Goal: Register for event/course

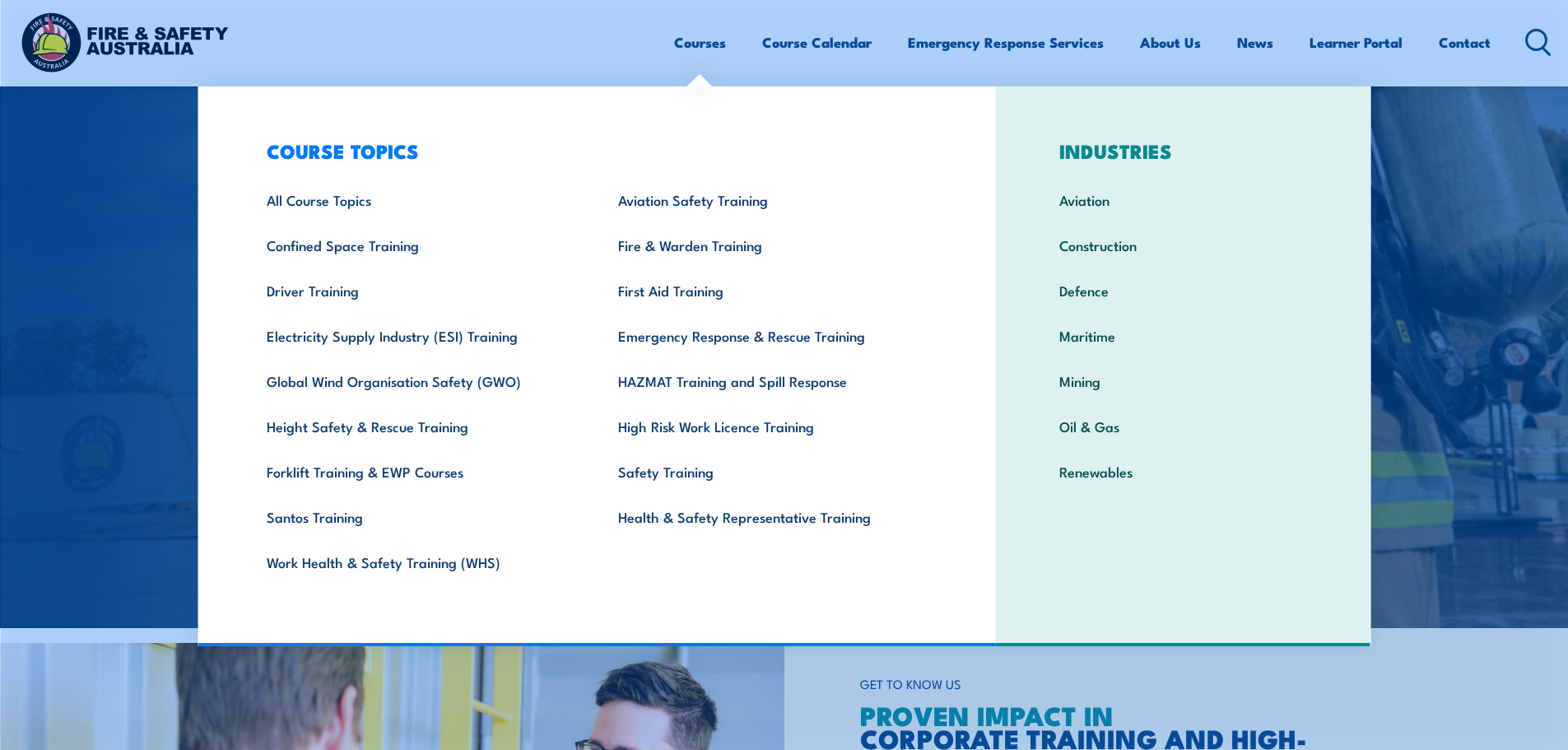
scroll to position [164, 0]
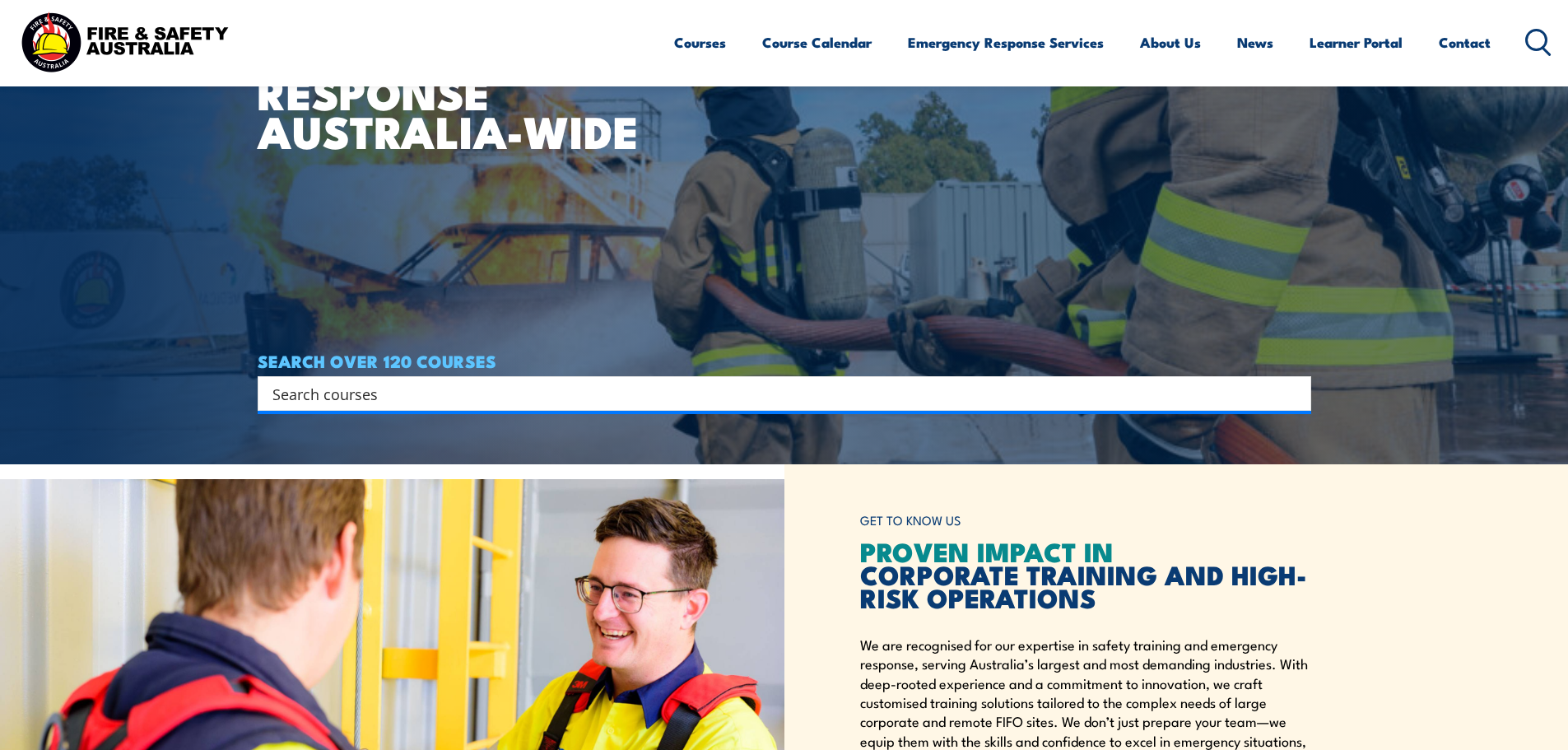
scroll to position [247, 0]
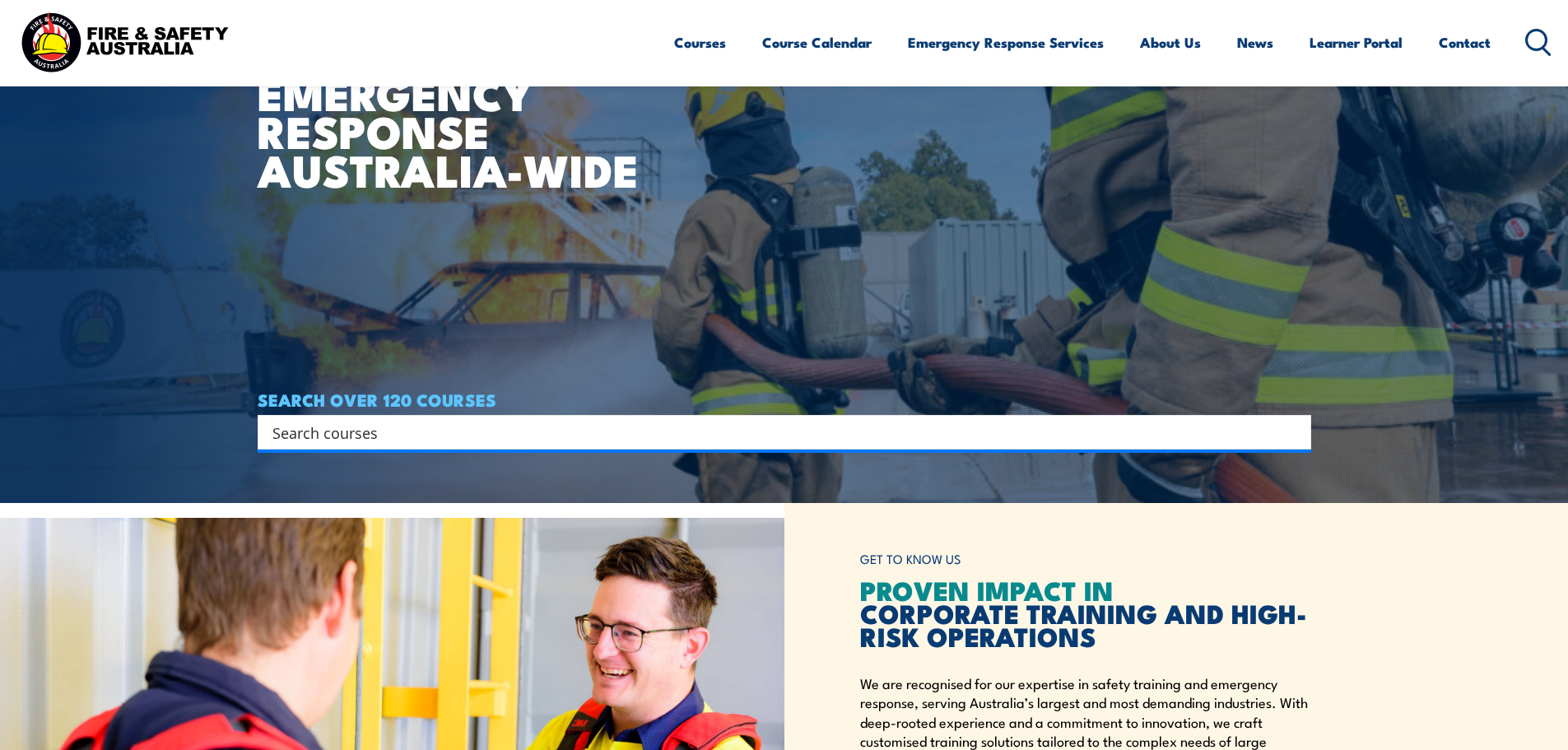
drag, startPoint x: 472, startPoint y: 464, endPoint x: 471, endPoint y: 448, distance: 16.0
click at [471, 453] on article "WORKPLACE SAFETY TRAINING EMERGENCY RESPONSE AUSTRALIA-WIDE SEARCH OVER 120 COU…" at bounding box center [784, 128] width 1053 height 750
drag, startPoint x: 471, startPoint y: 448, endPoint x: 471, endPoint y: 438, distance: 10.0
click at [471, 442] on div "Search" at bounding box center [784, 432] width 1053 height 34
click at [471, 438] on input "Search input" at bounding box center [774, 432] width 1002 height 25
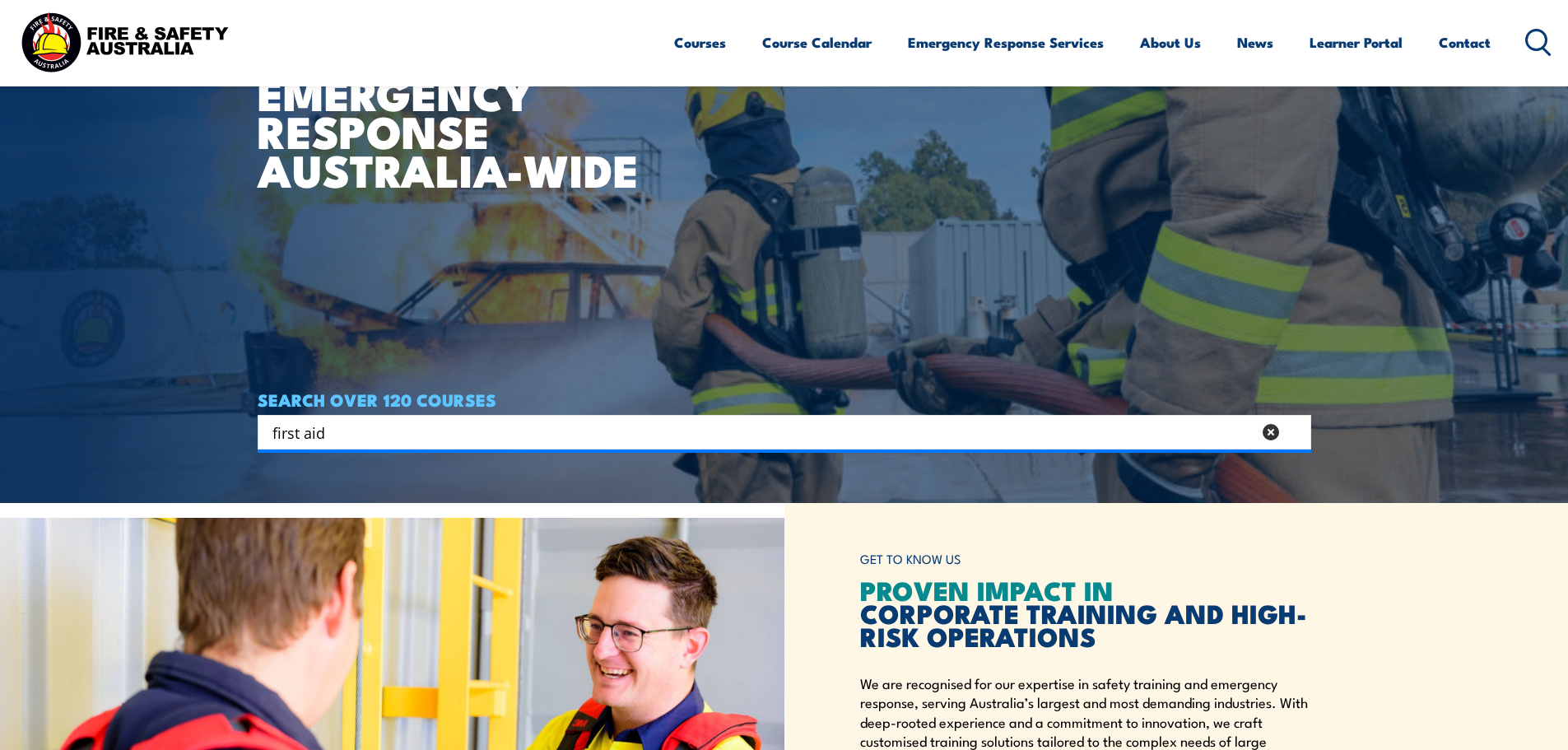
type input "first aid"
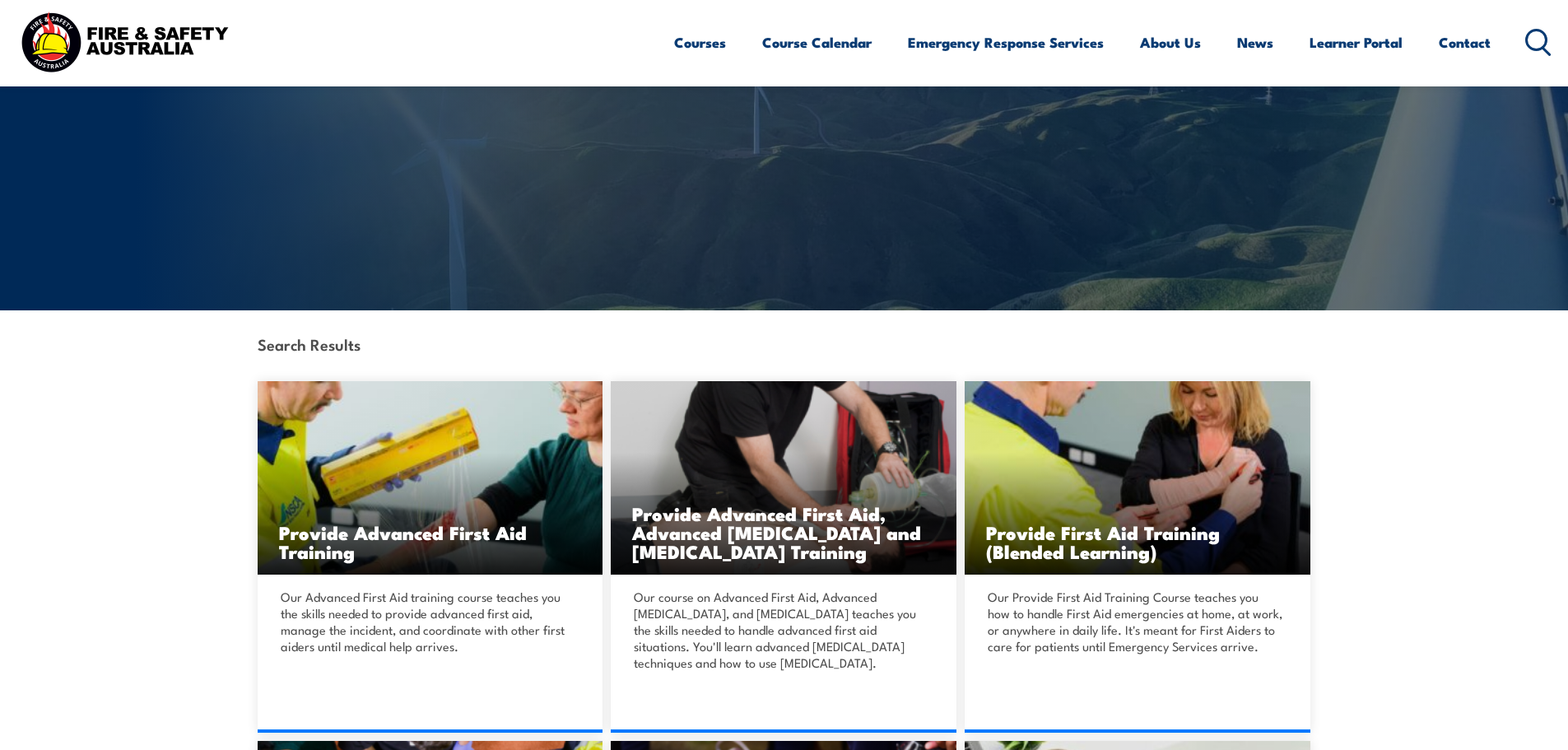
scroll to position [494, 0]
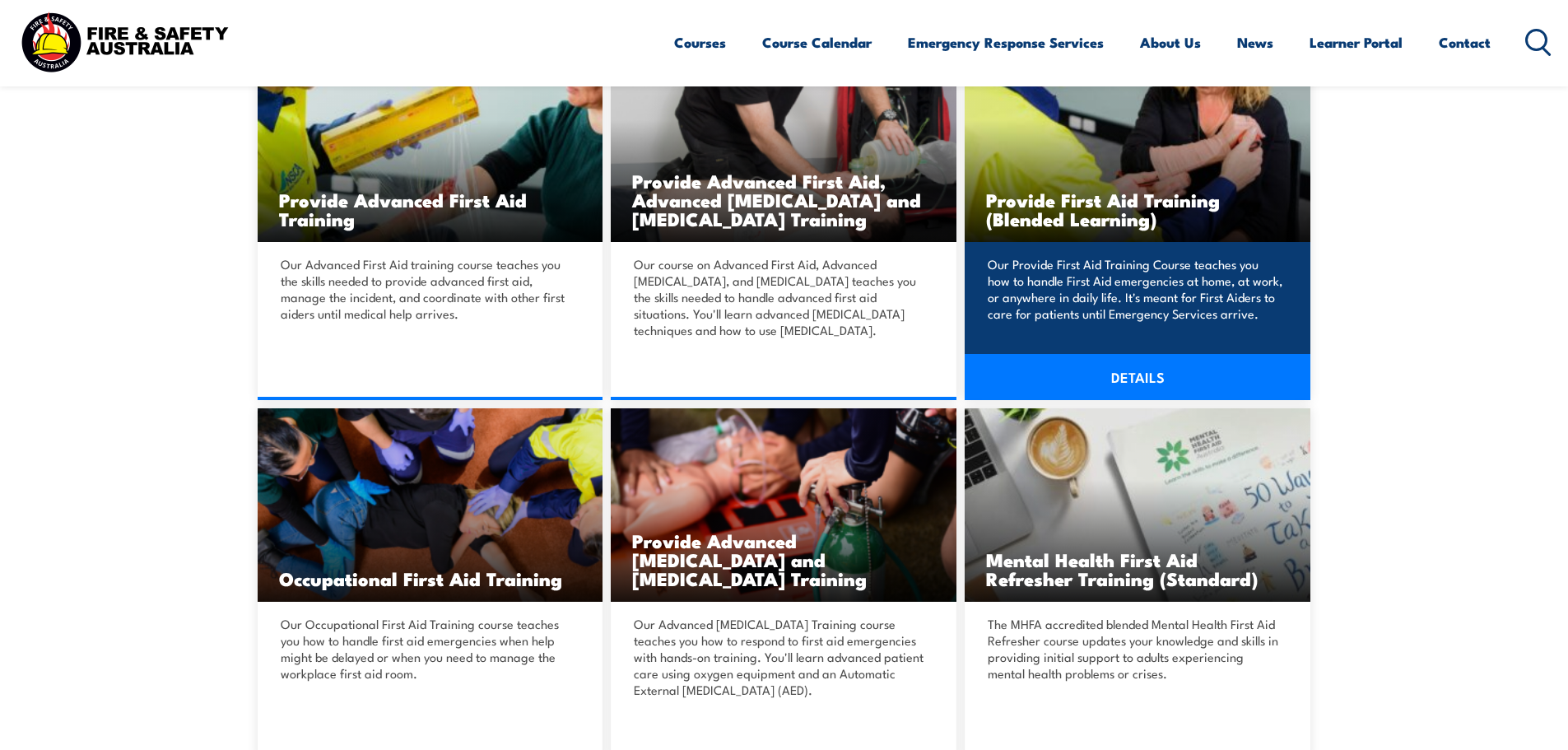
click at [1152, 368] on link "DETAILS" at bounding box center [1137, 378] width 346 height 46
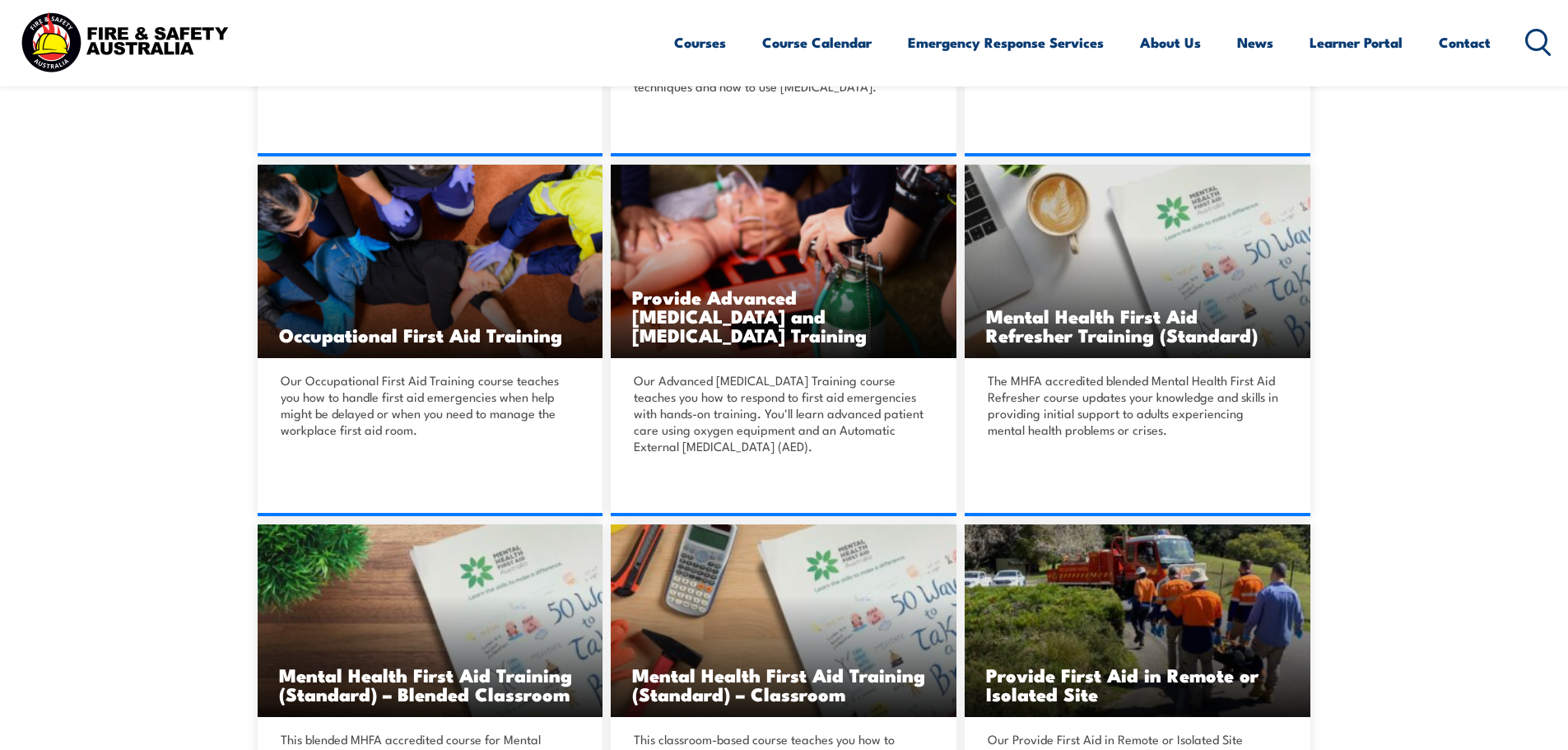
scroll to position [823, 0]
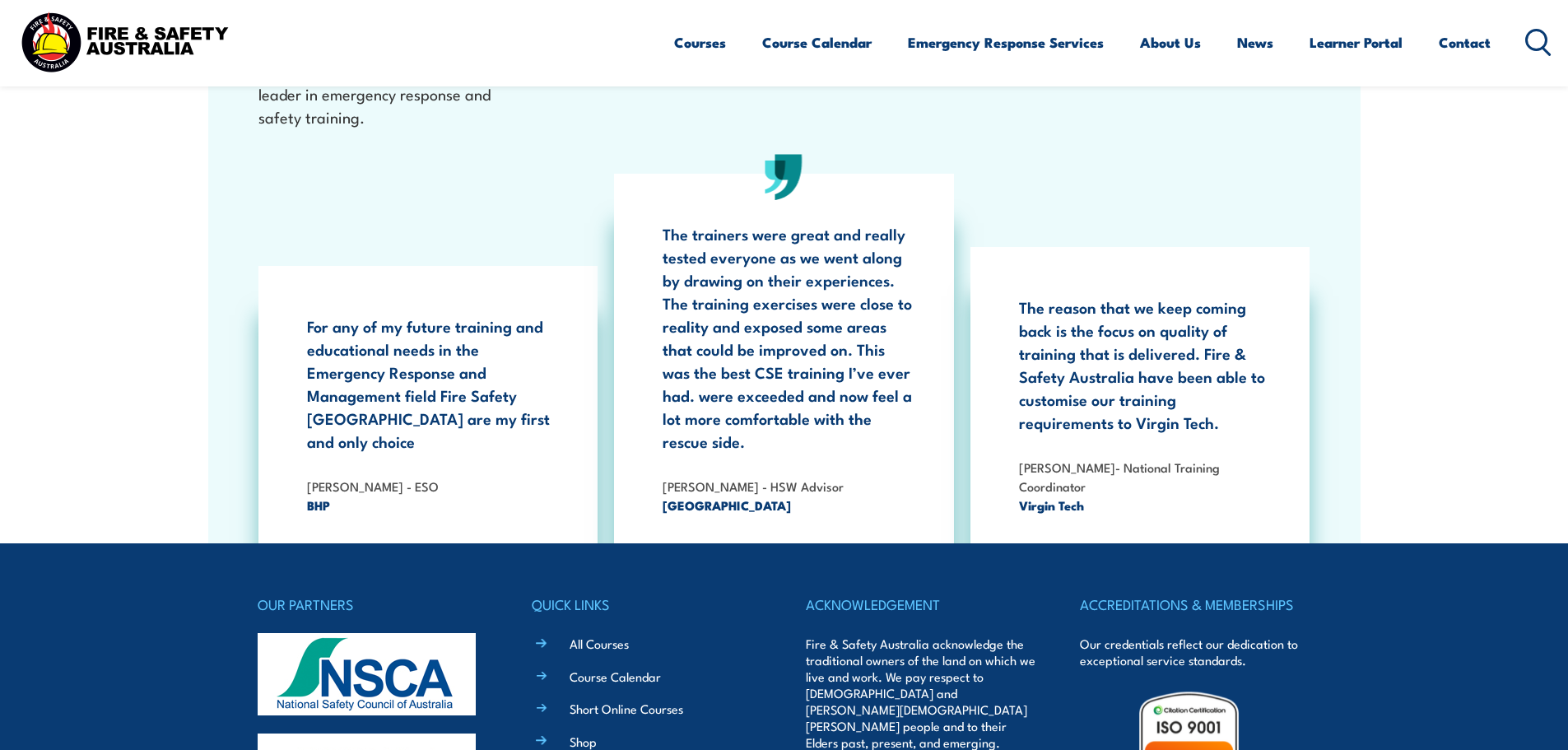
scroll to position [3013, 0]
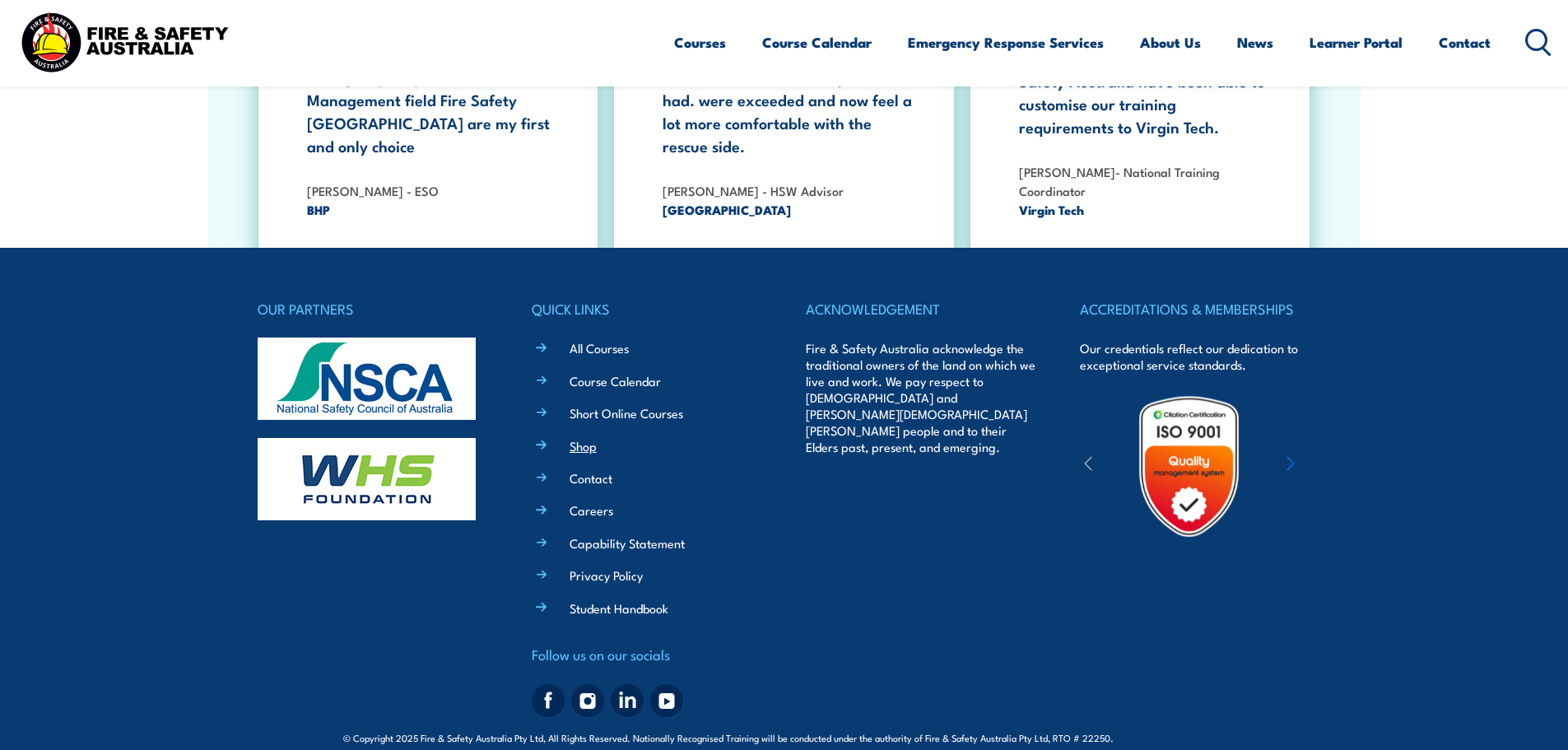
click at [588, 437] on link "Shop" at bounding box center [583, 446] width 28 height 17
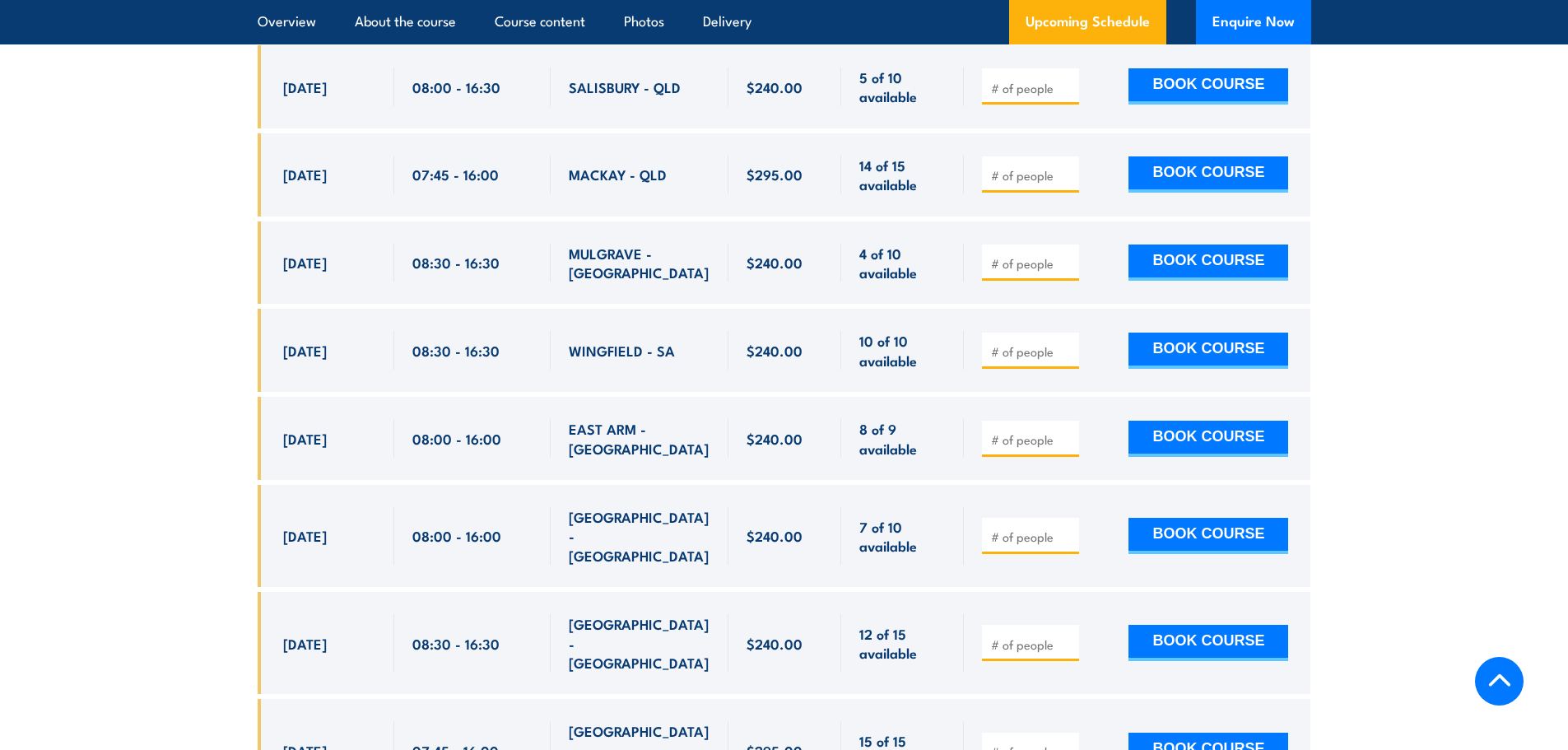
scroll to position [4199, 0]
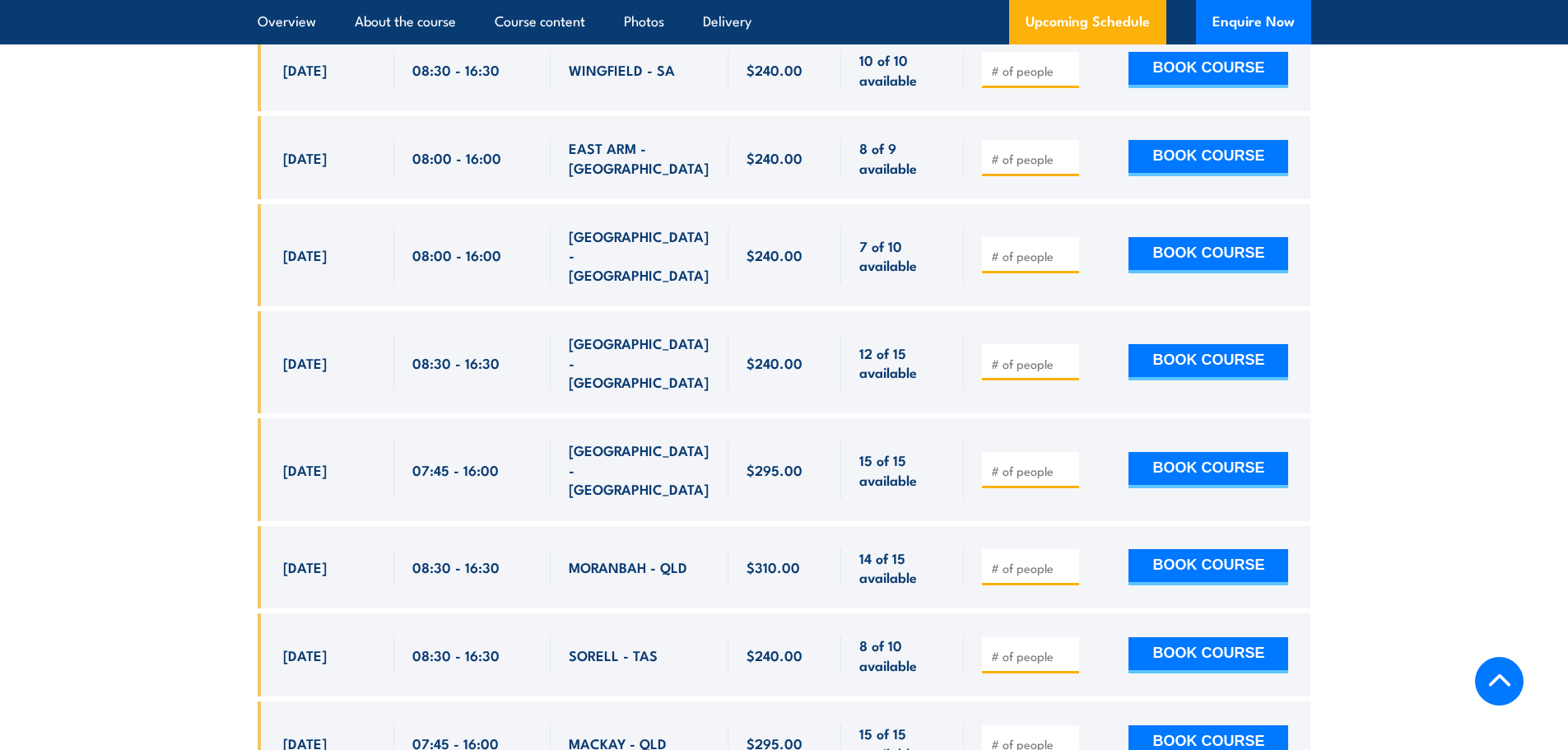
click at [1001, 557] on span at bounding box center [1031, 567] width 86 height 19
click at [1001, 560] on input "number" at bounding box center [1032, 568] width 83 height 16
type input "1"
click at [1158, 549] on button "BOOK COURSE" at bounding box center [1208, 567] width 160 height 36
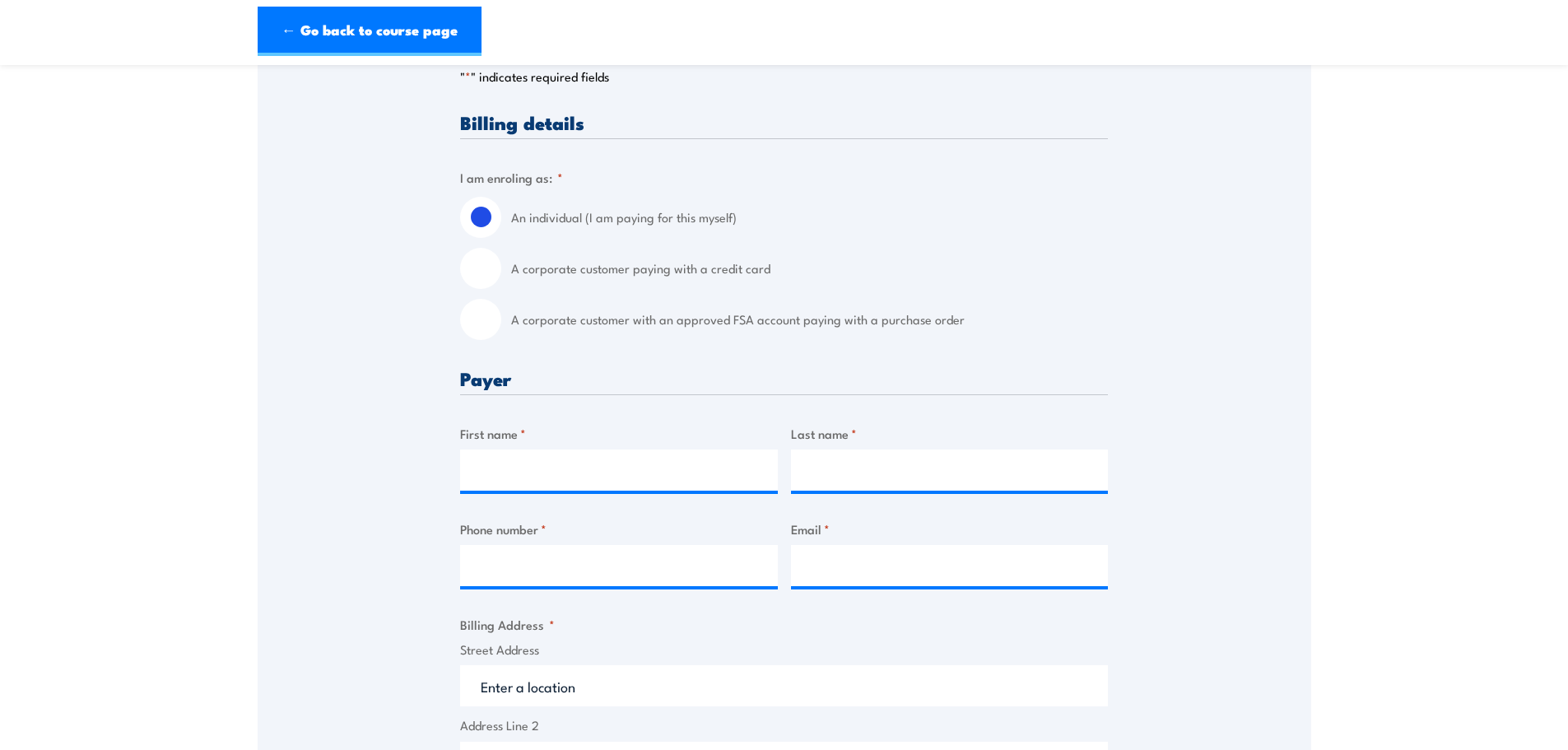
scroll to position [494, 0]
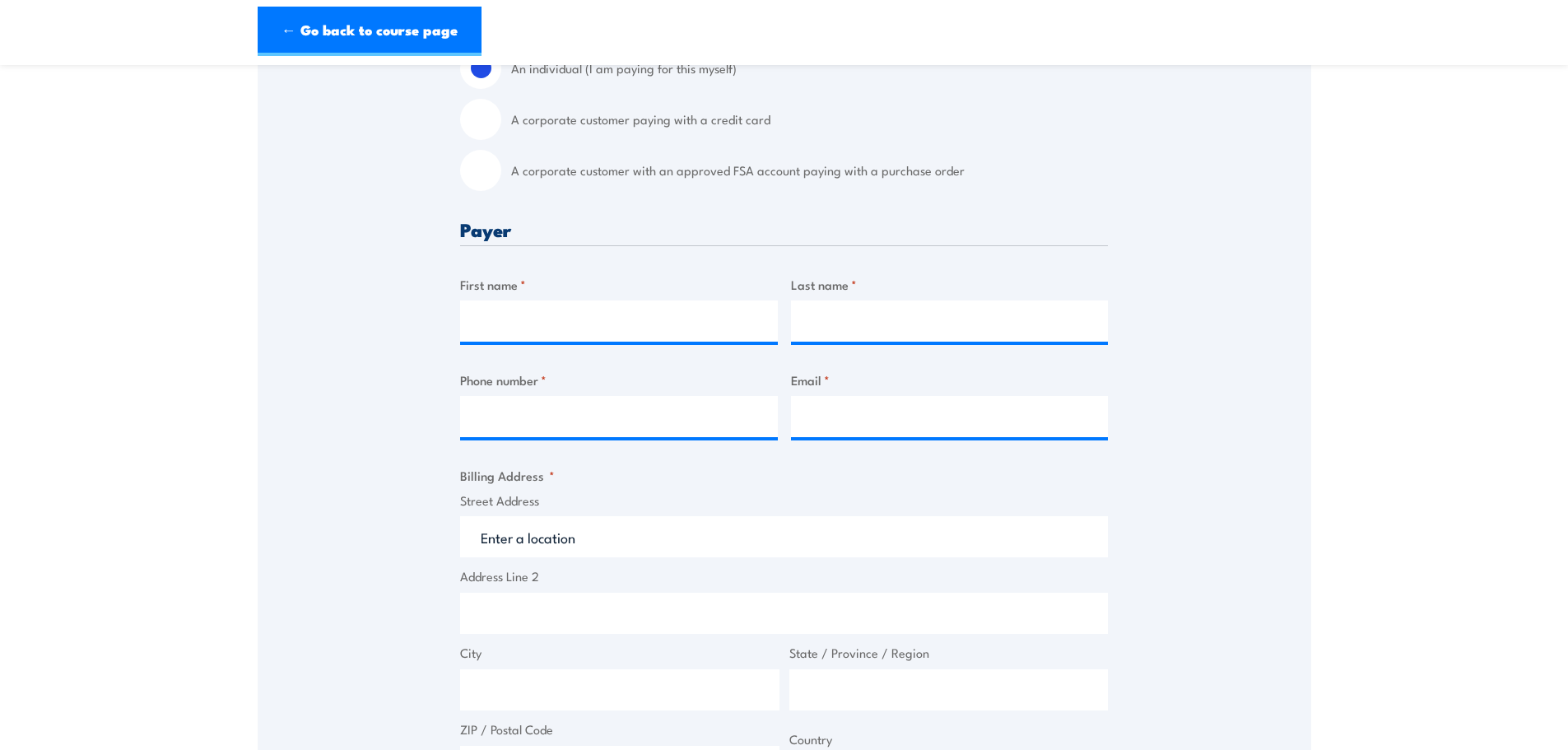
click at [616, 174] on label "A corporate customer with an approved FSA account paying with a purchase order" at bounding box center [809, 170] width 597 height 41
click at [501, 174] on input "A corporate customer with an approved FSA account paying with a purchase order" at bounding box center [481, 170] width 41 height 41
radio input "true"
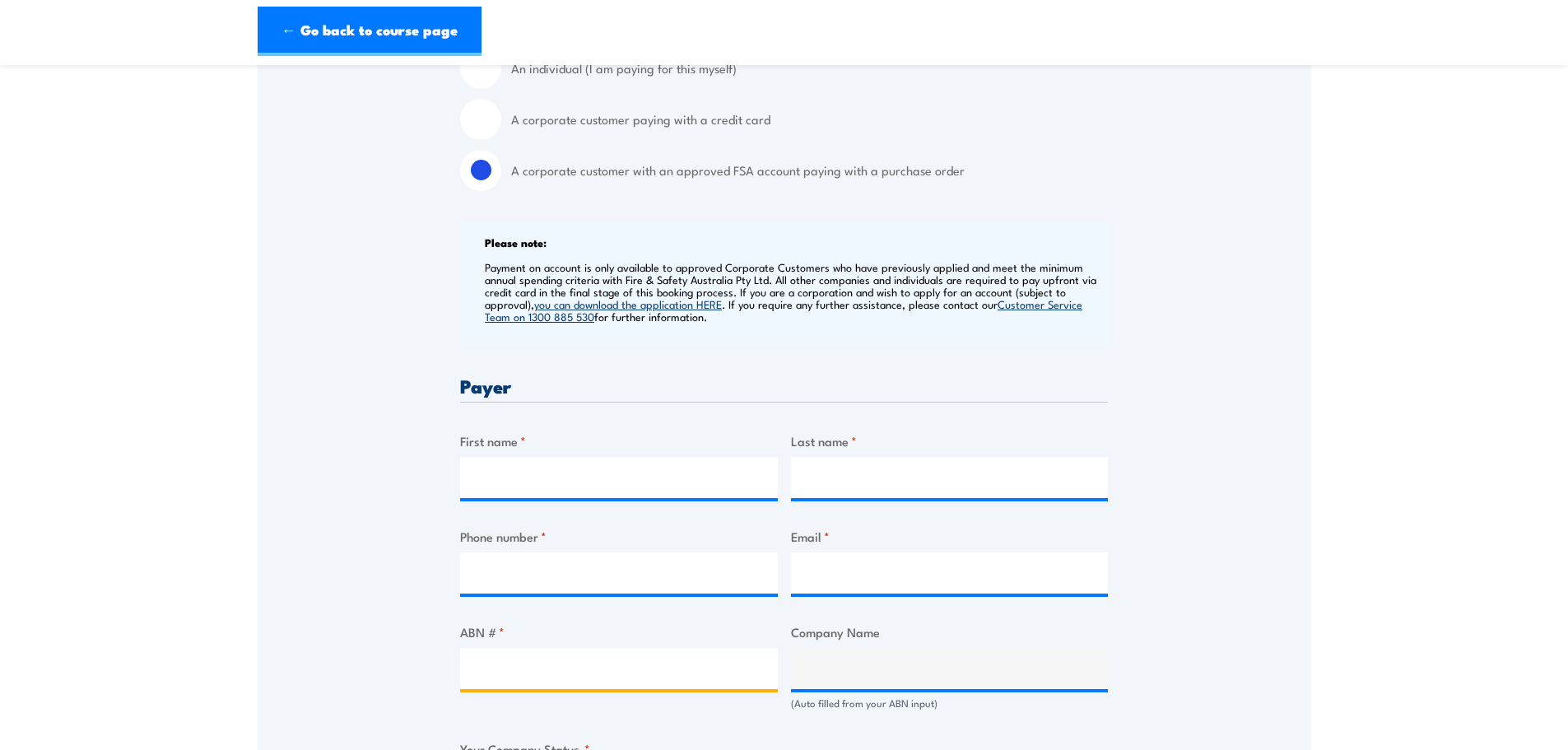
click at [533, 677] on input "ABN # *" at bounding box center [618, 668] width 317 height 41
paste input "23 385 731 870"
type input "23 385 731 870"
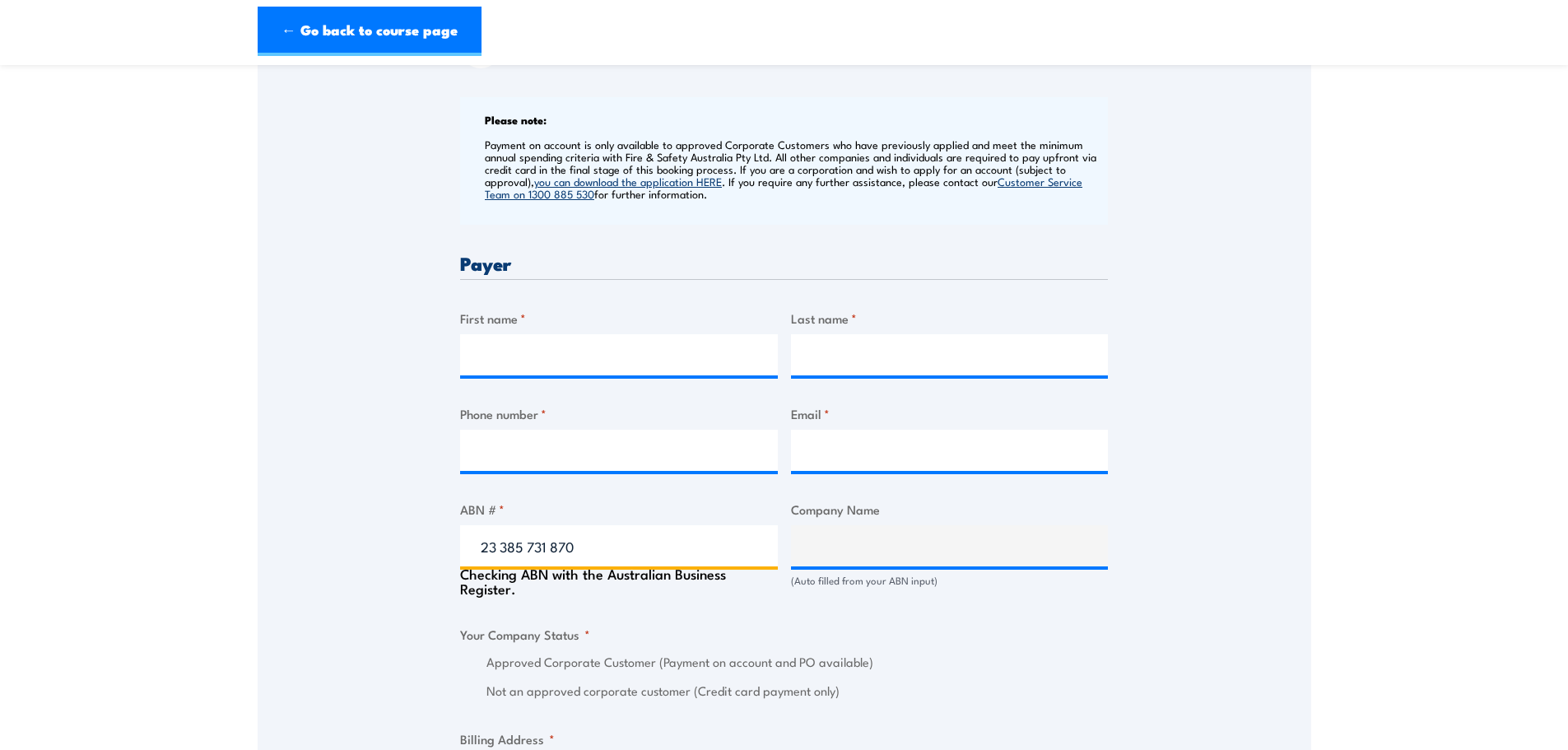
scroll to position [659, 0]
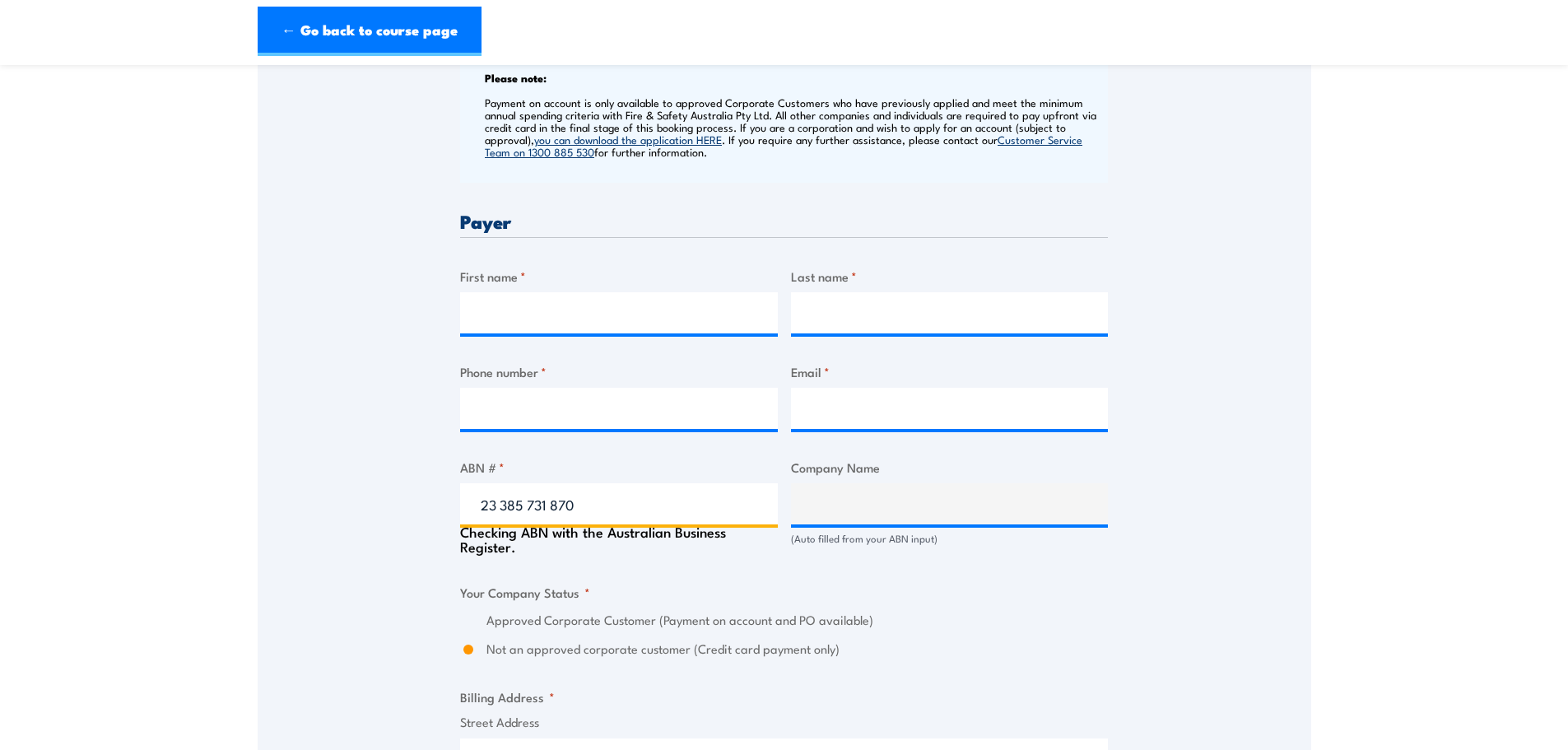
type input "HOUSING CHOICES AUSTRALIA LIMITED"
radio input "true"
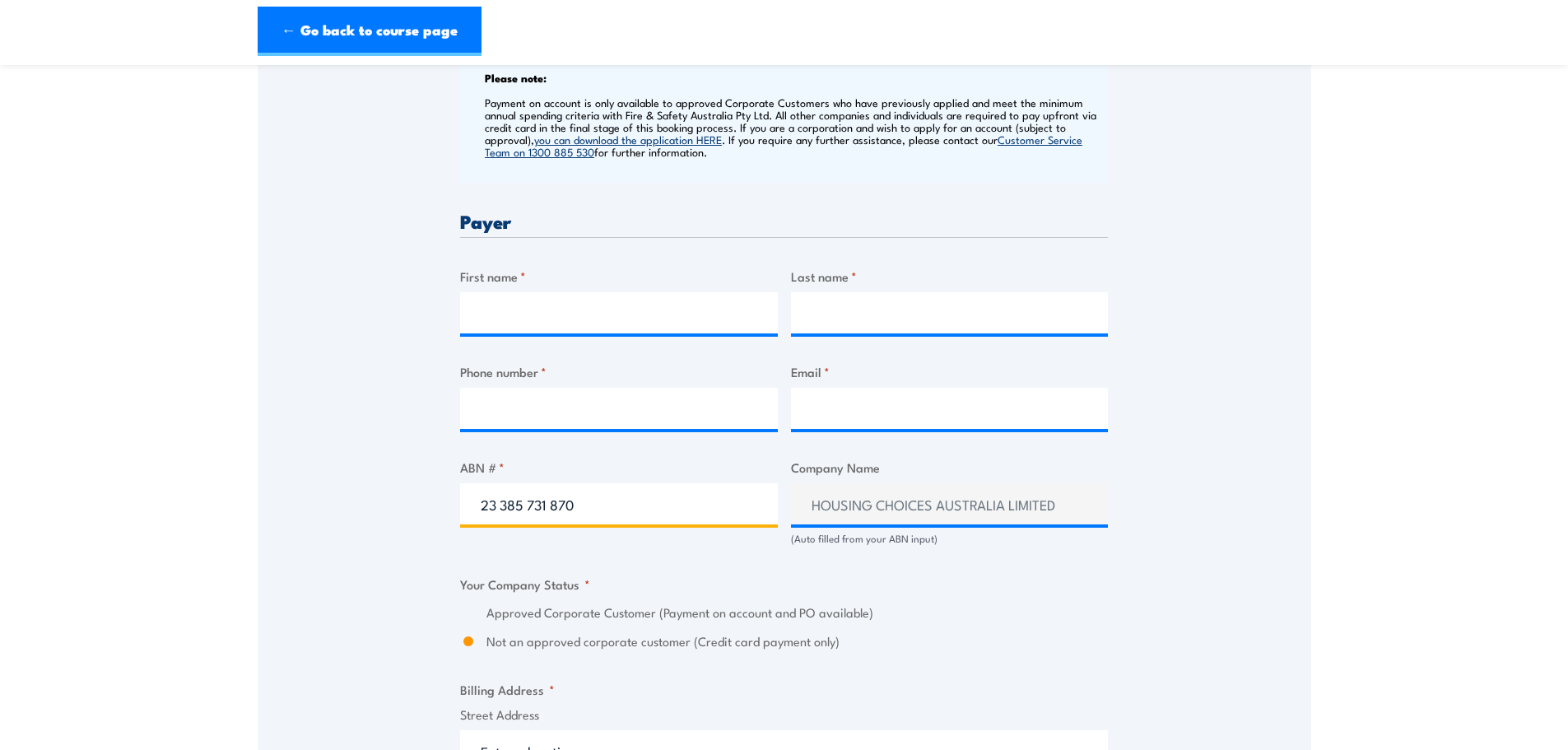
type input "23 385 731 870"
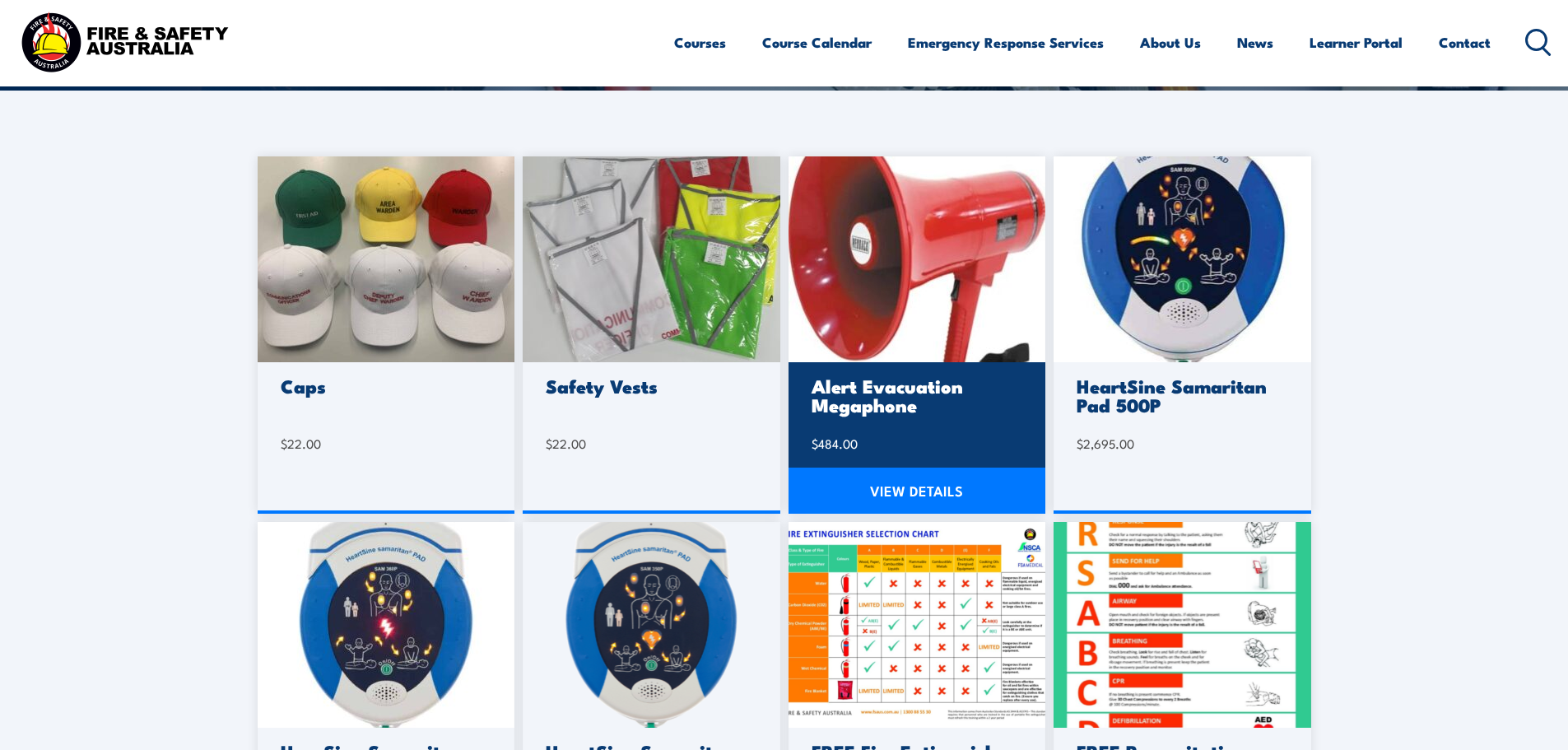
scroll to position [412, 0]
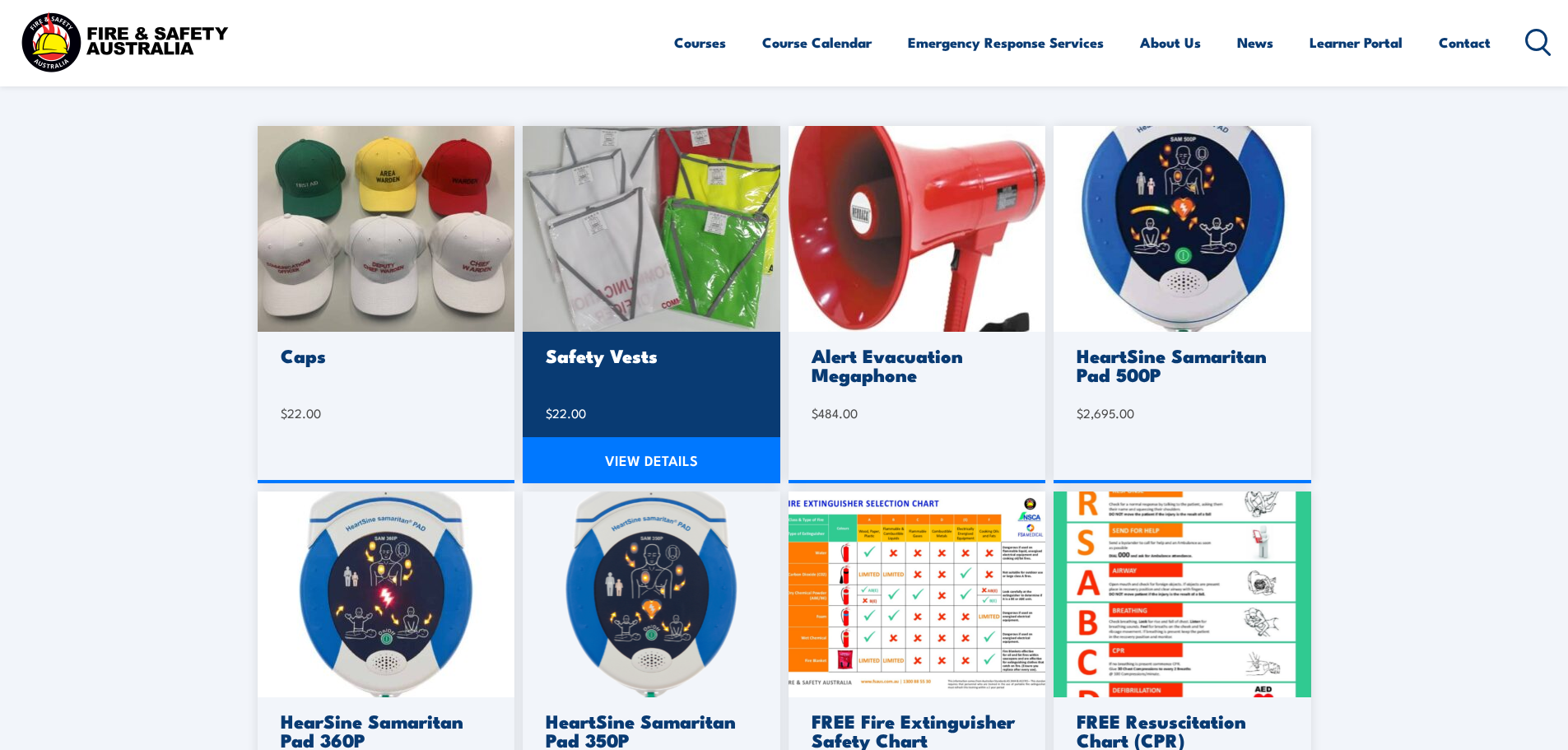
drag, startPoint x: 617, startPoint y: 453, endPoint x: 557, endPoint y: 473, distance: 63.2
click at [617, 453] on link "VIEW DETAILS" at bounding box center [652, 460] width 258 height 46
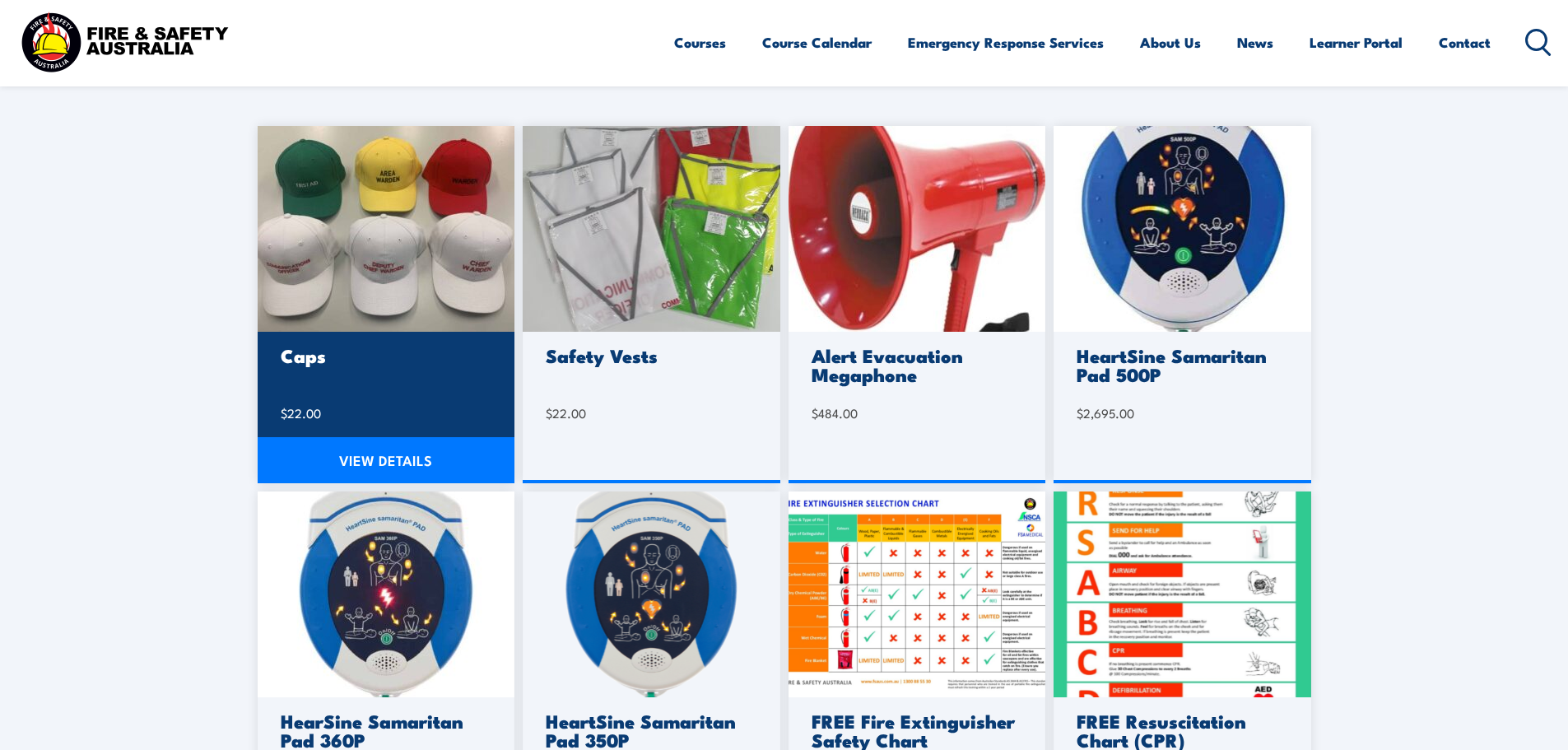
click at [391, 466] on link "VIEW DETAILS" at bounding box center [387, 460] width 258 height 46
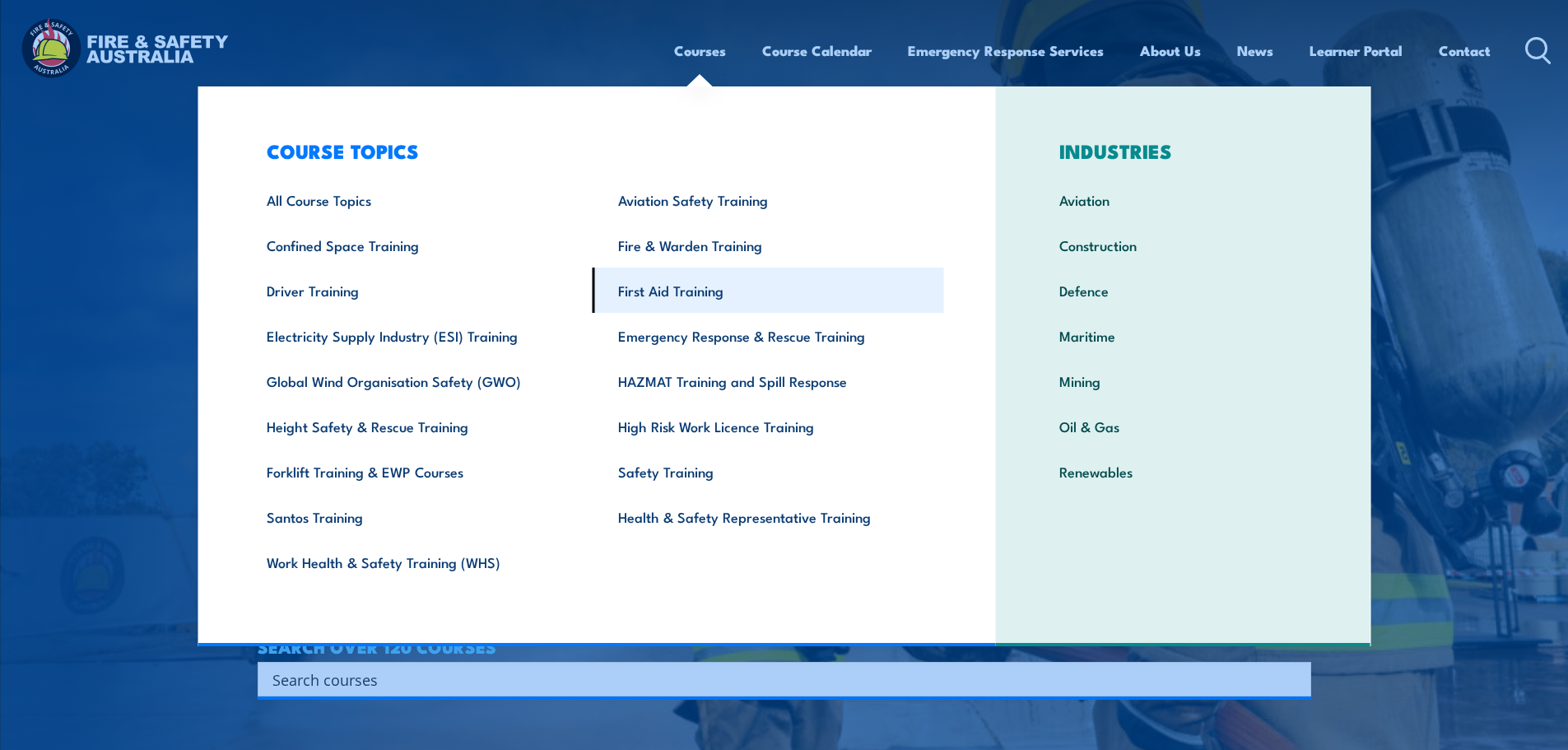
click at [661, 297] on link "First Aid Training" at bounding box center [768, 290] width 352 height 46
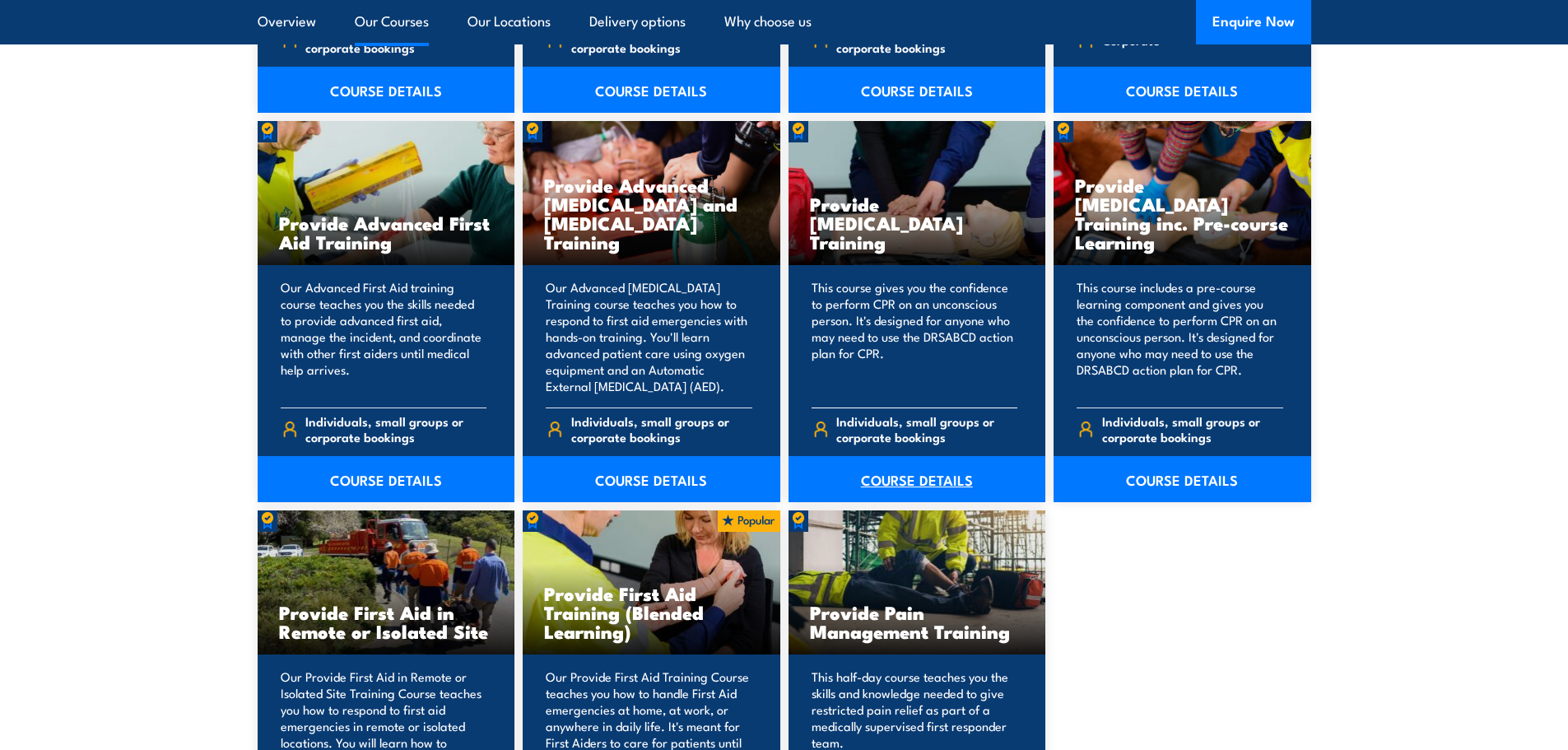
scroll to position [2058, 0]
click at [910, 477] on link "COURSE DETAILS" at bounding box center [917, 478] width 258 height 46
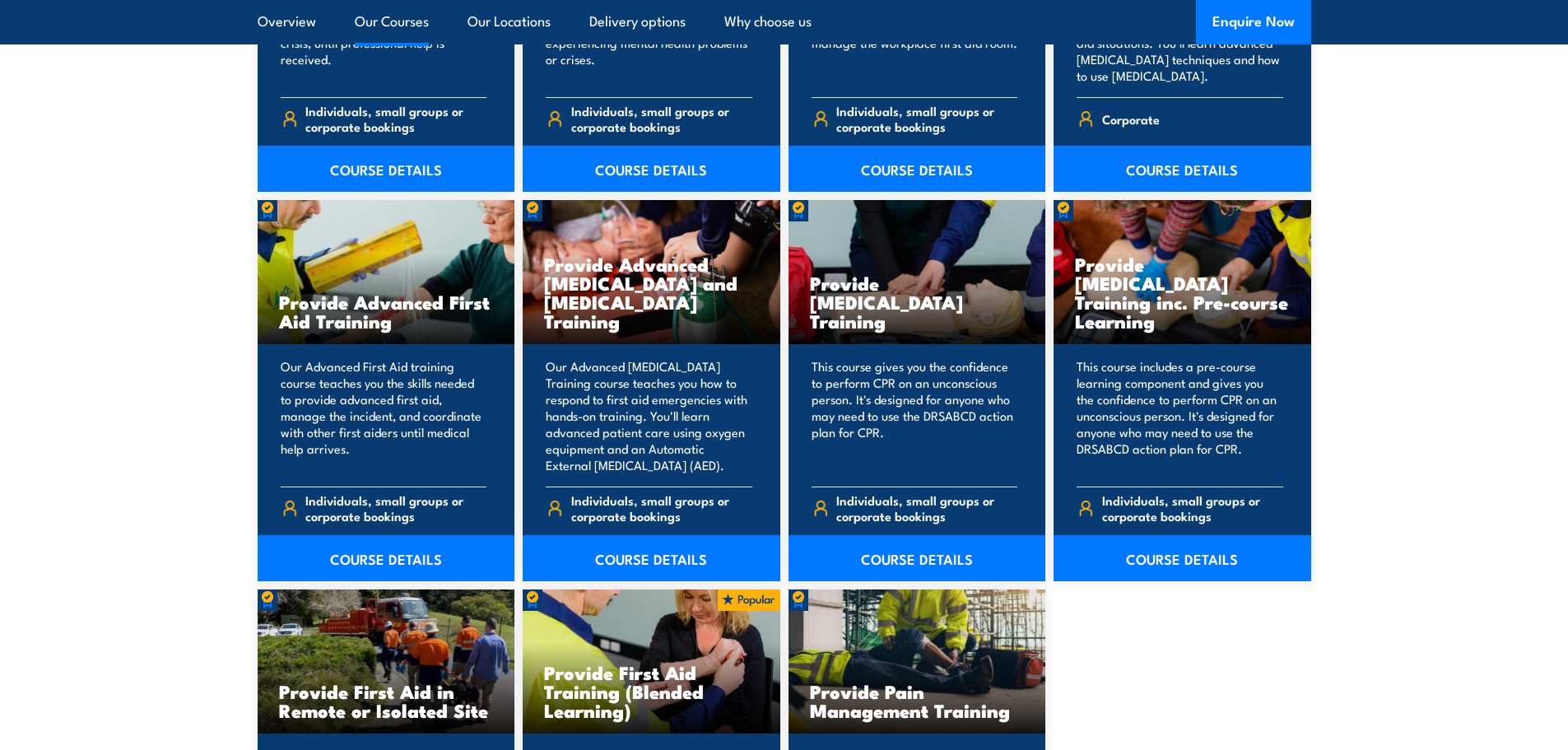
scroll to position [2058, 0]
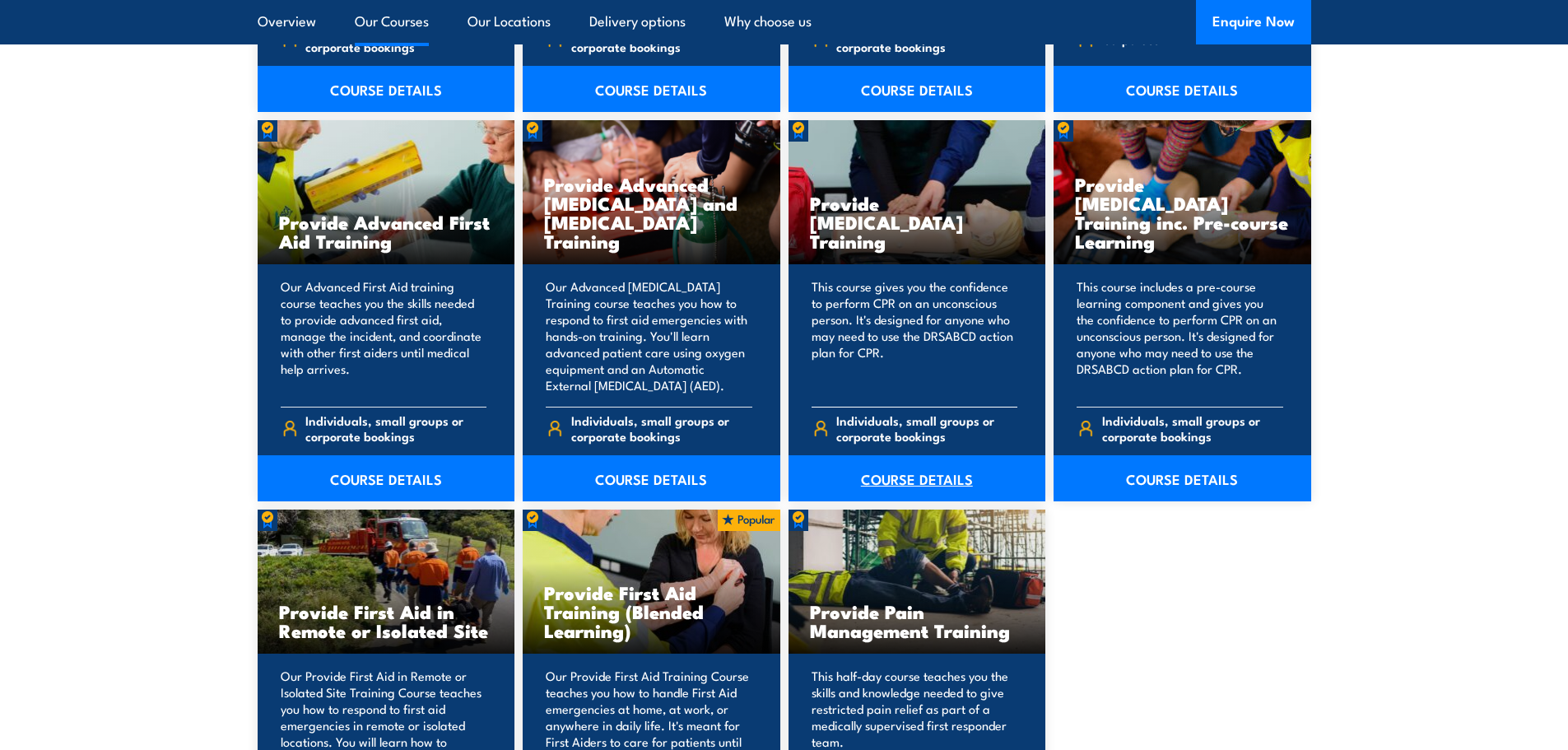
click at [942, 479] on link "COURSE DETAILS" at bounding box center [917, 478] width 258 height 46
click at [1213, 485] on link "COURSE DETAILS" at bounding box center [1182, 478] width 258 height 46
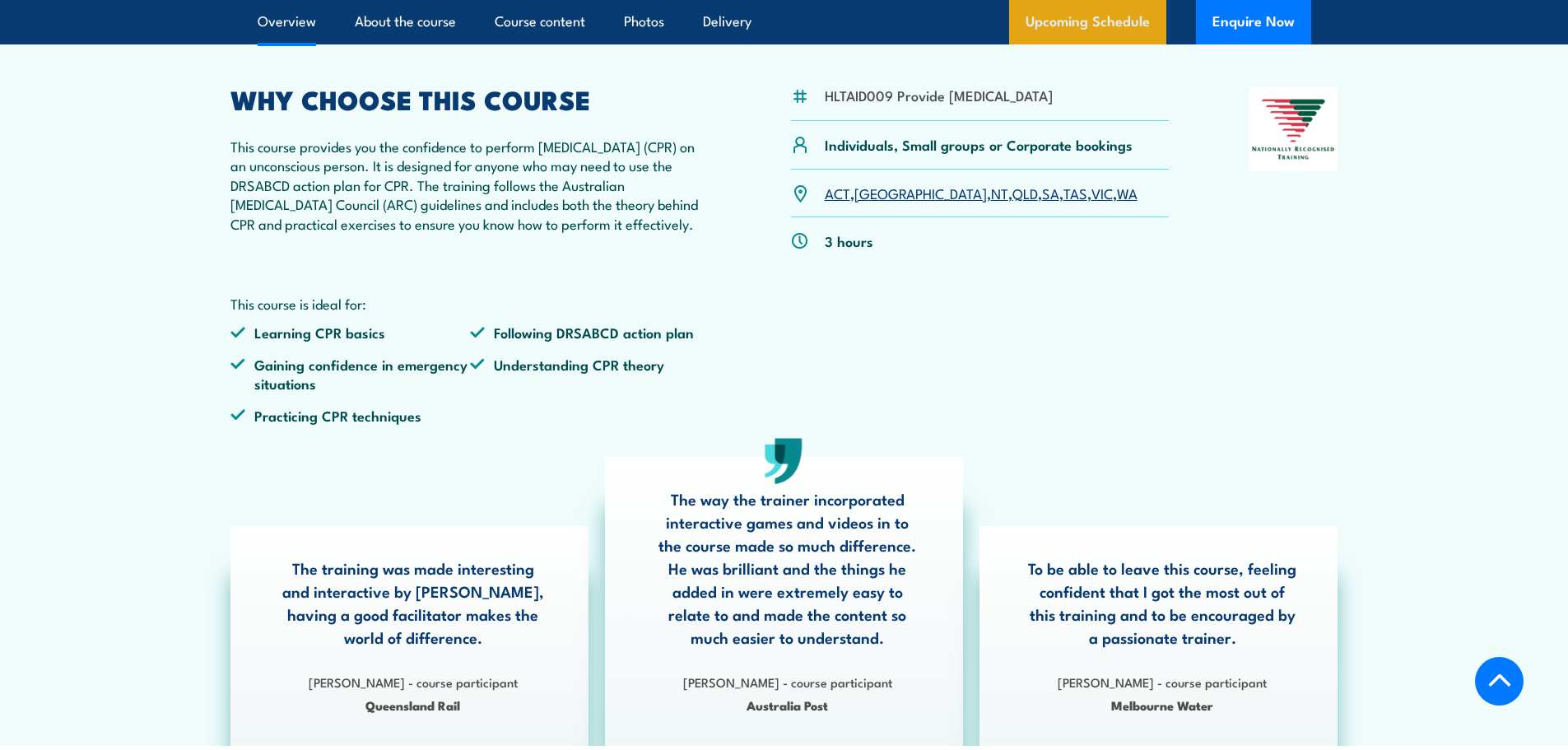
click at [1072, 32] on link "Upcoming Schedule" at bounding box center [1087, 22] width 157 height 45
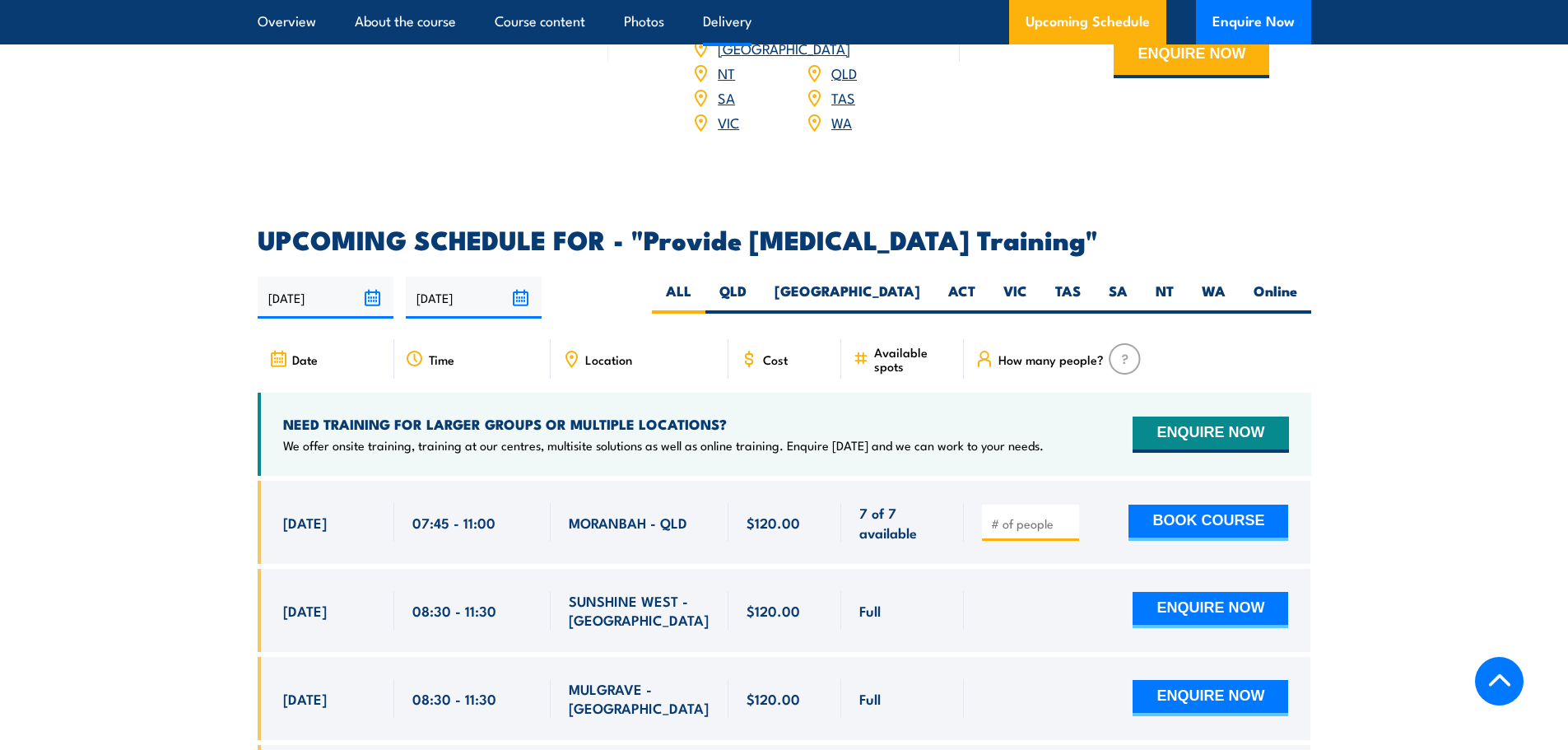
scroll to position [2633, 0]
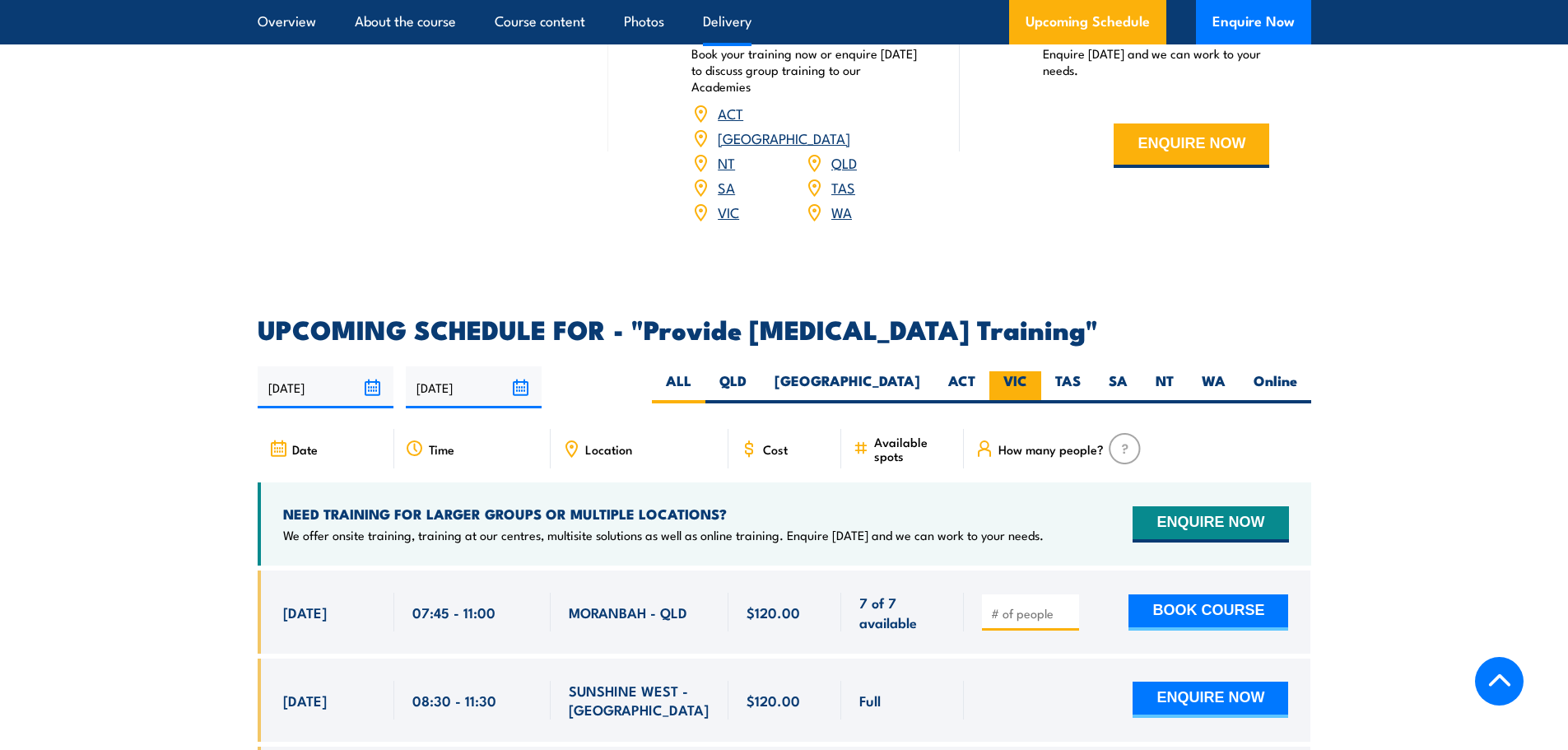
click at [994, 396] on label "VIC" at bounding box center [1015, 387] width 52 height 32
click at [1027, 382] on input "VIC" at bounding box center [1032, 377] width 10 height 10
radio input "true"
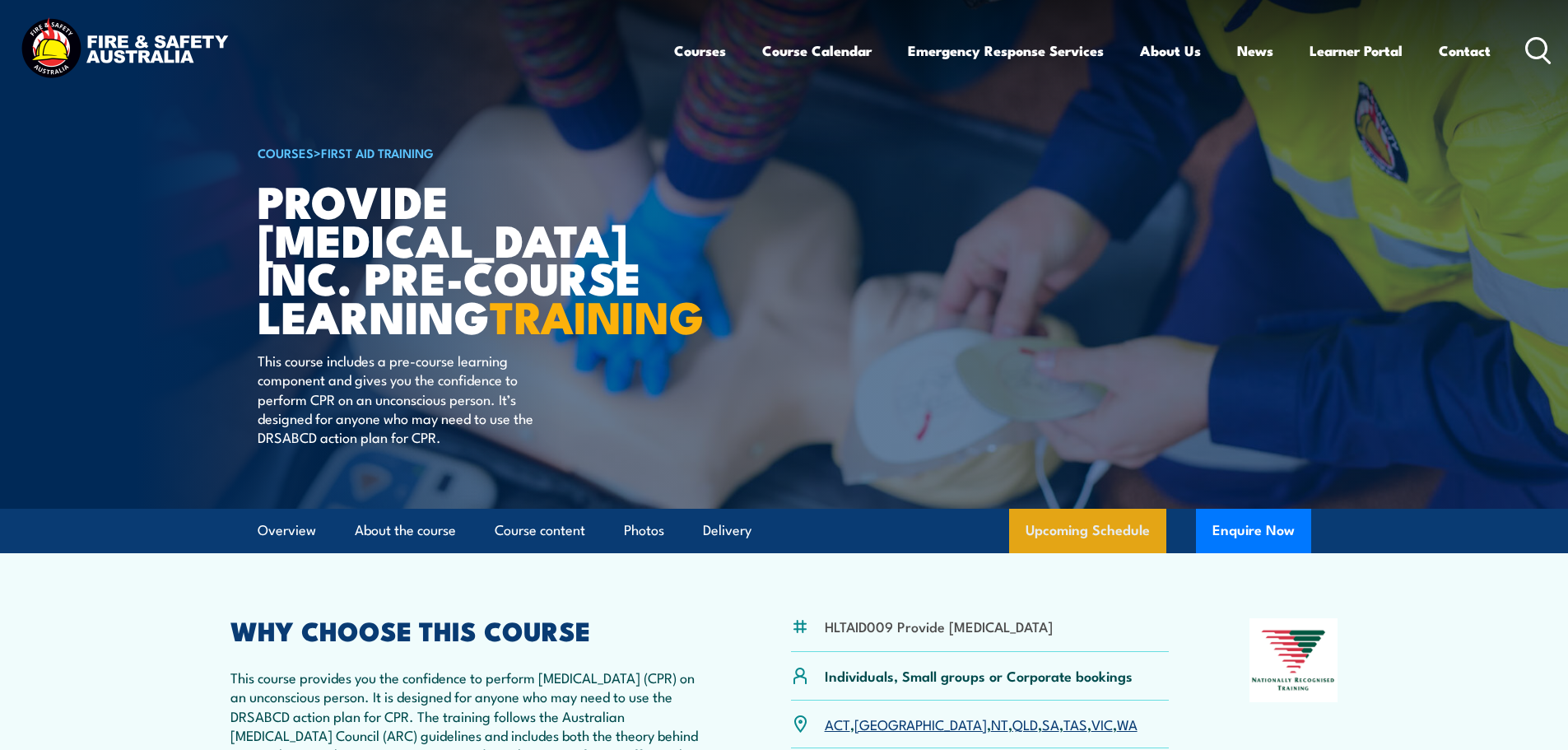
click at [1083, 553] on link "Upcoming Schedule" at bounding box center [1087, 532] width 157 height 45
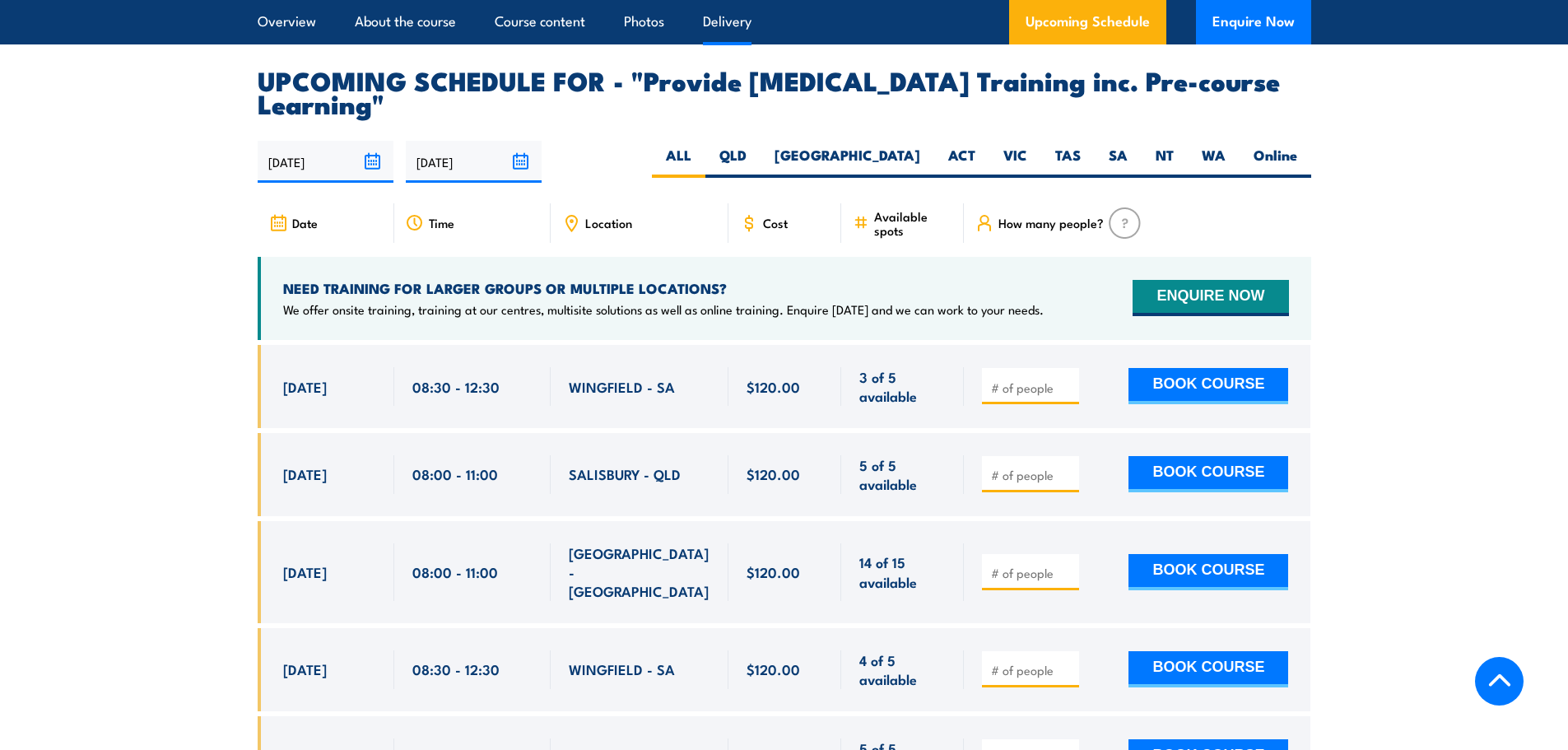
scroll to position [2686, 0]
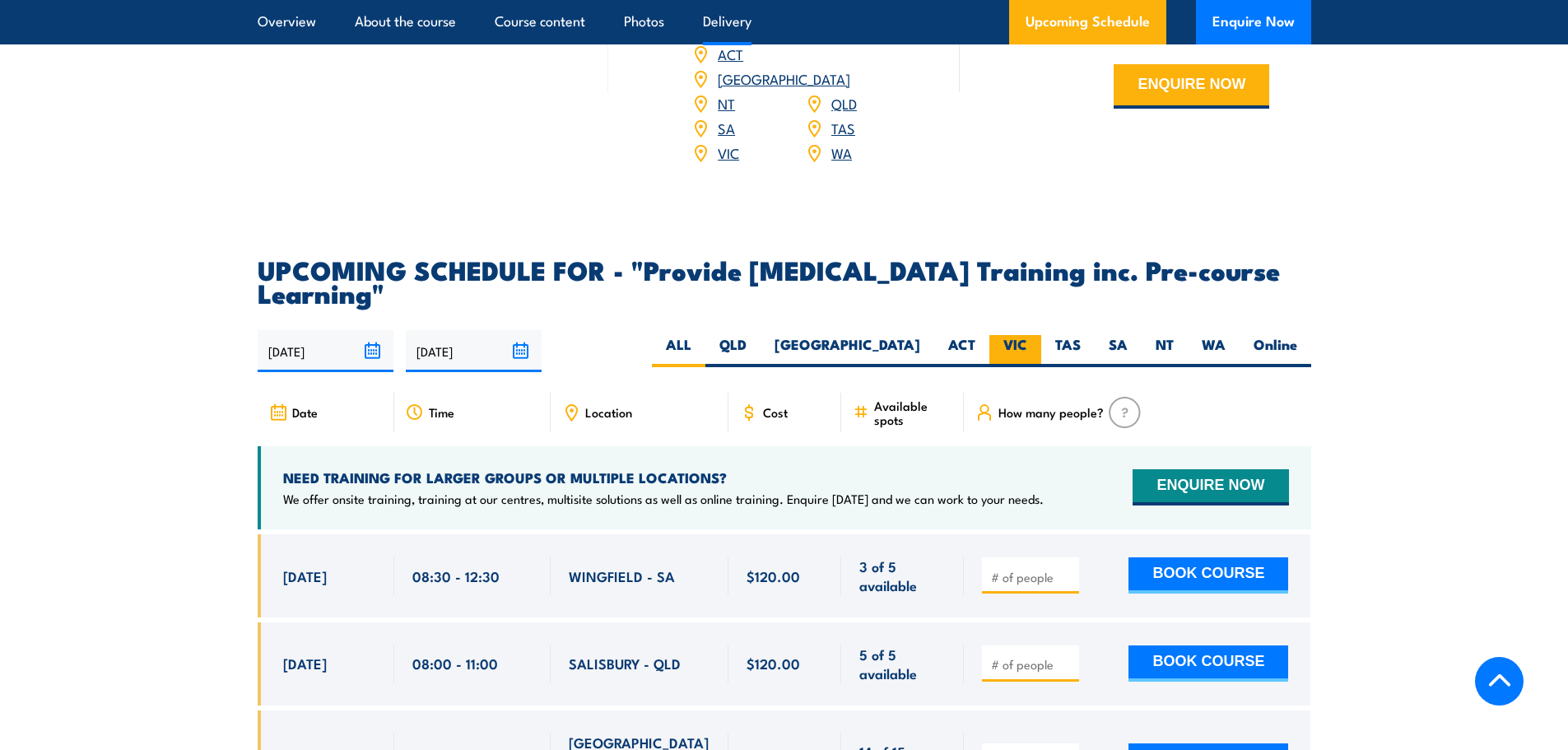
click at [1027, 367] on label "VIC" at bounding box center [1015, 351] width 52 height 32
click at [1027, 346] on input "VIC" at bounding box center [1032, 341] width 10 height 10
radio input "true"
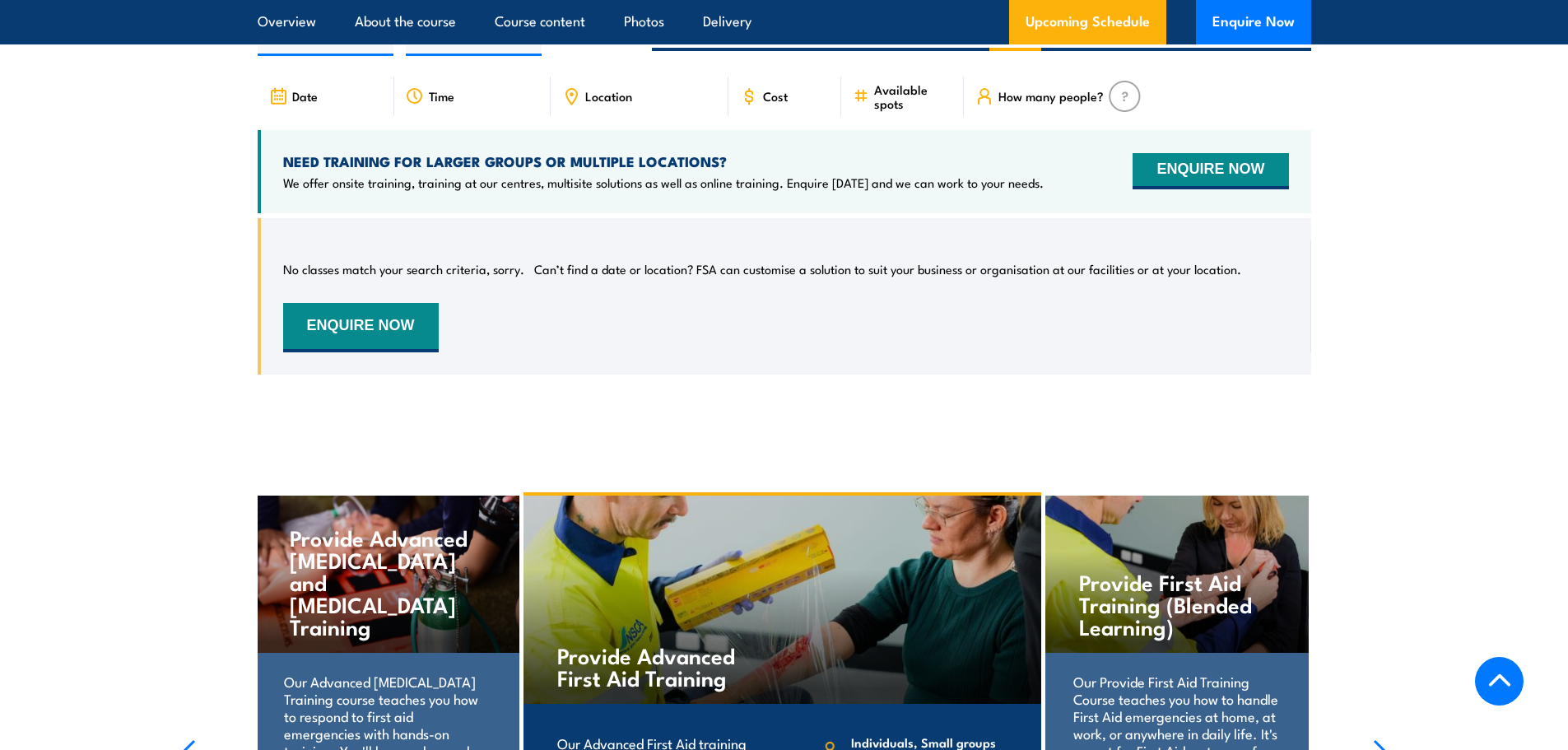
scroll to position [3015, 0]
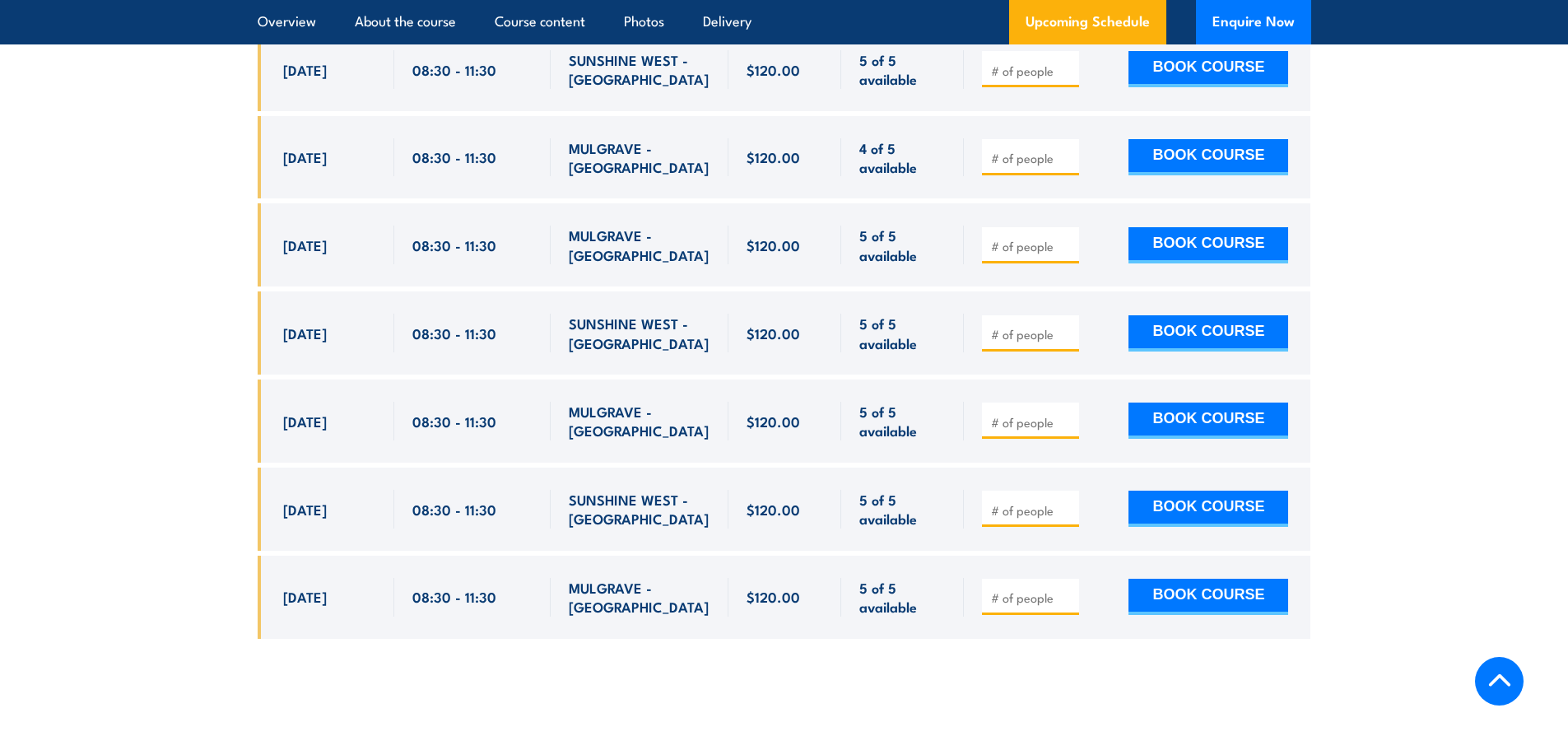
scroll to position [3374, 0]
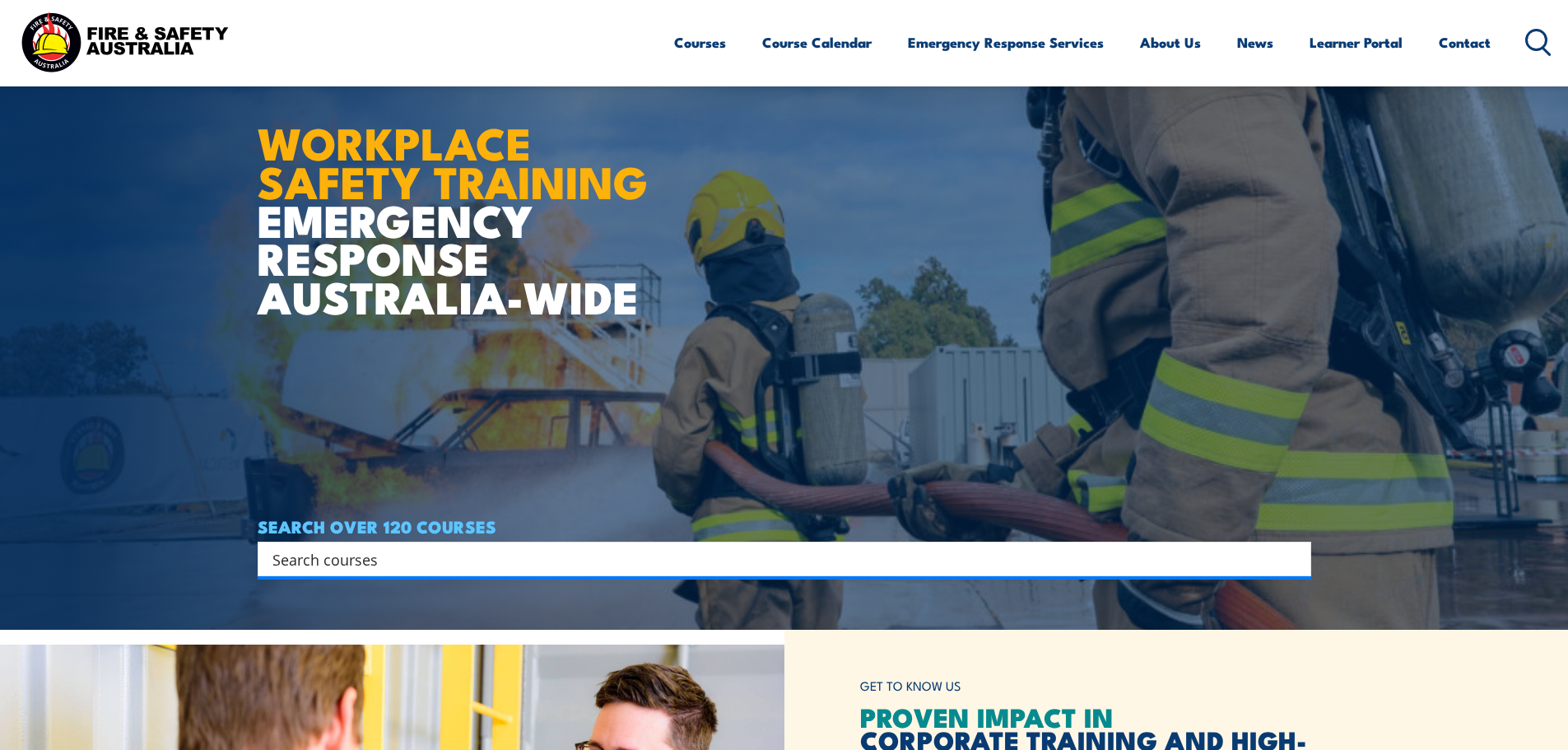
scroll to position [329, 0]
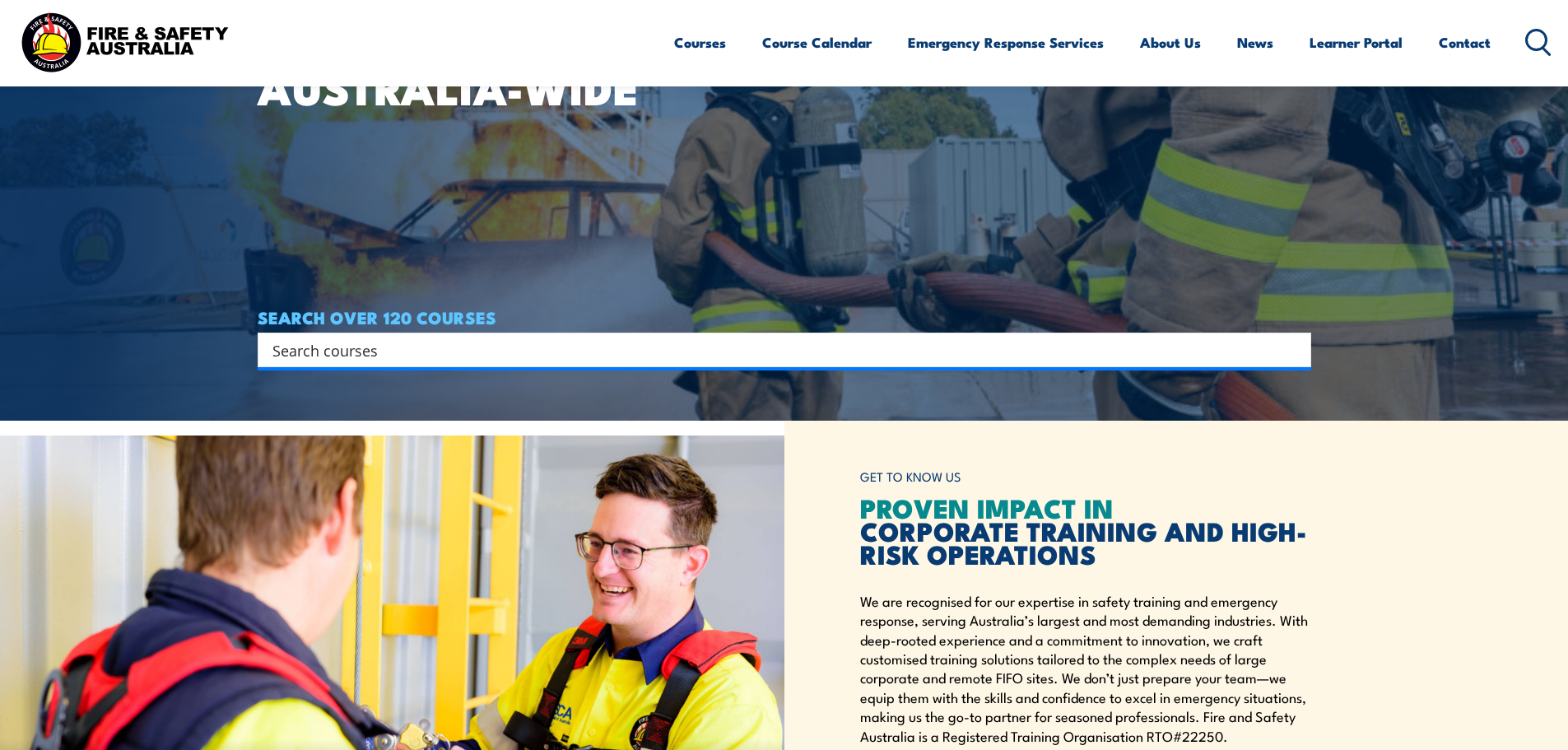
click at [661, 354] on input "Search input" at bounding box center [774, 349] width 1002 height 25
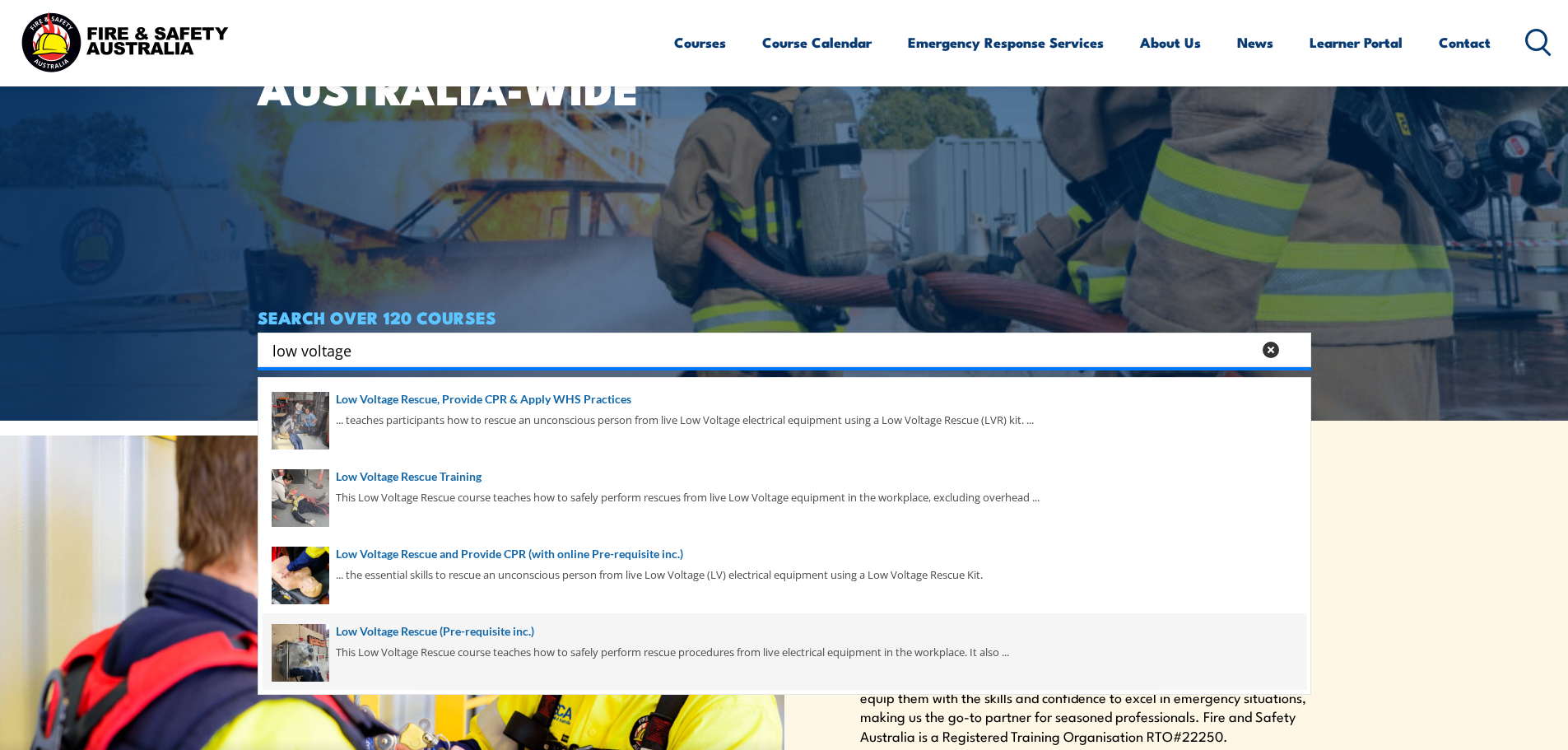
scroll to position [164, 0]
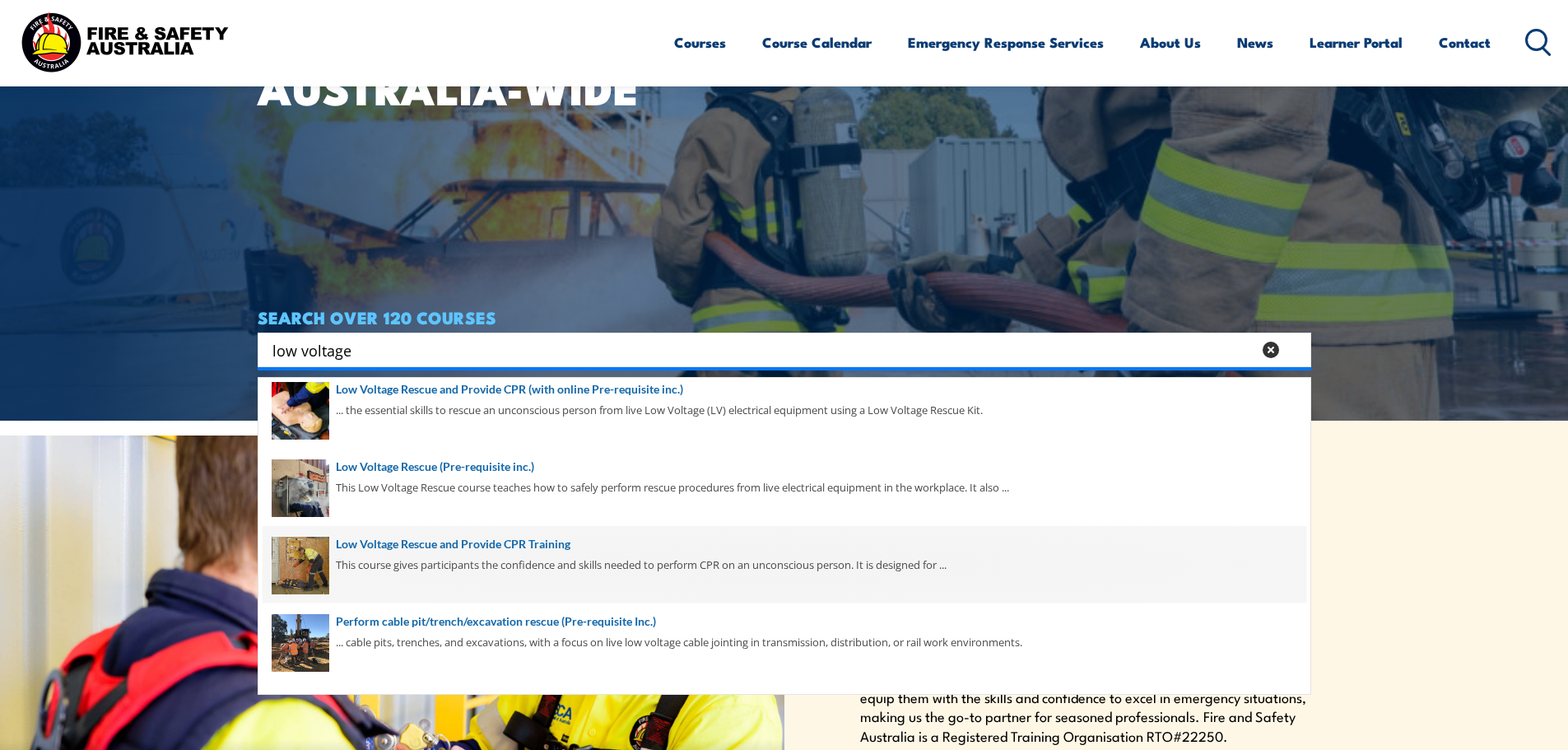
type input "low voltage"
click at [536, 556] on span at bounding box center [784, 565] width 1044 height 77
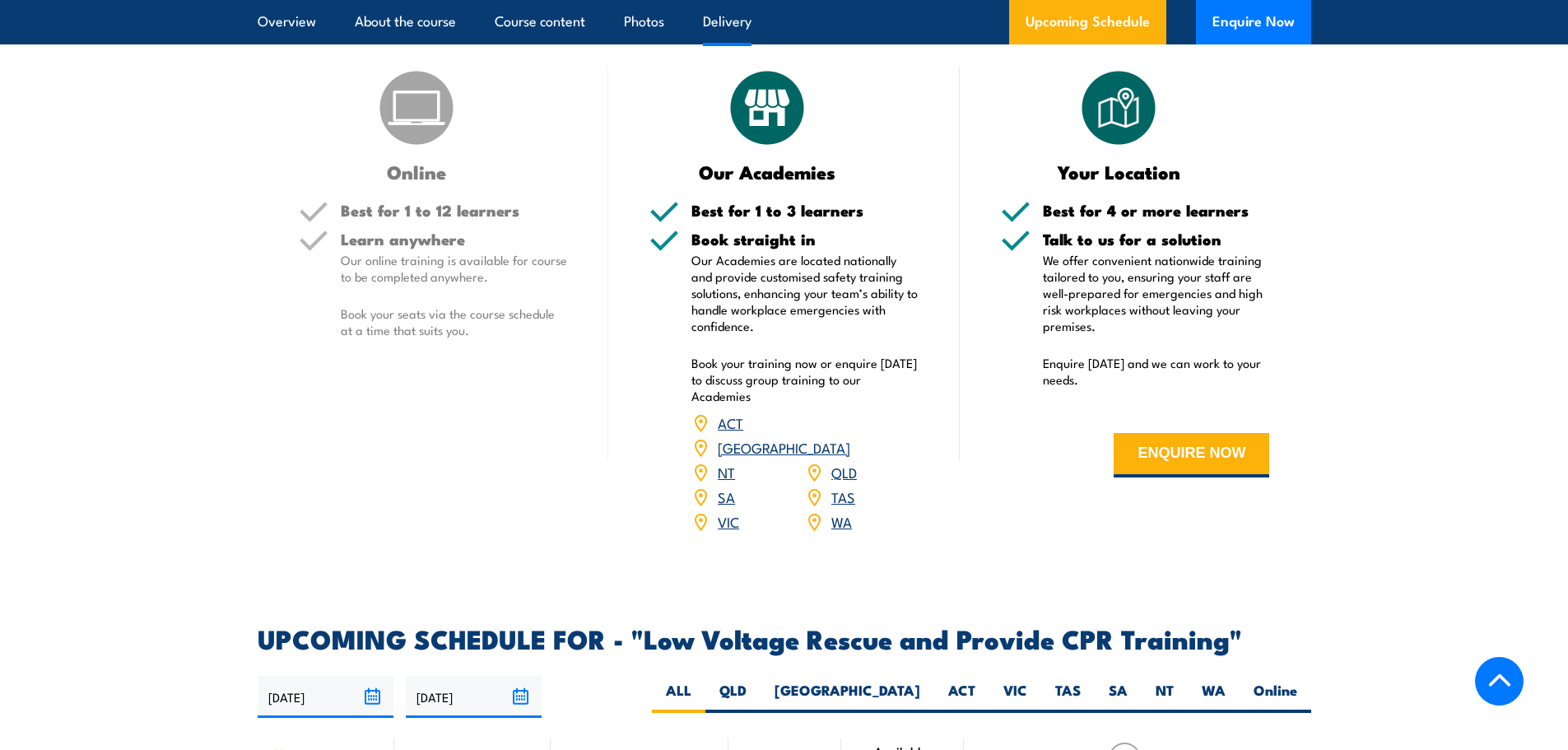
scroll to position [2470, 0]
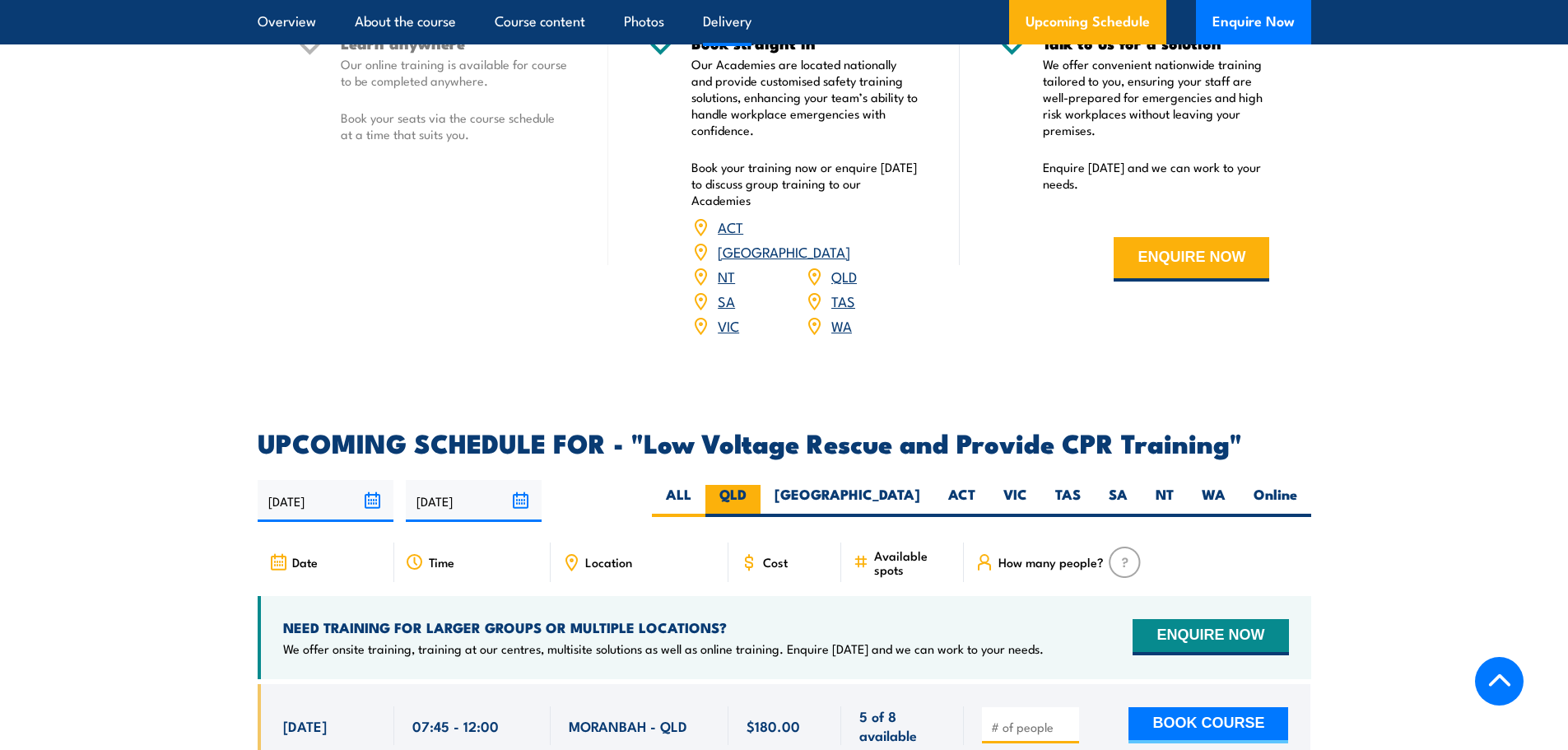
click at [760, 485] on label "QLD" at bounding box center [732, 501] width 55 height 32
click at [757, 485] on input "QLD" at bounding box center [751, 490] width 10 height 10
radio input "true"
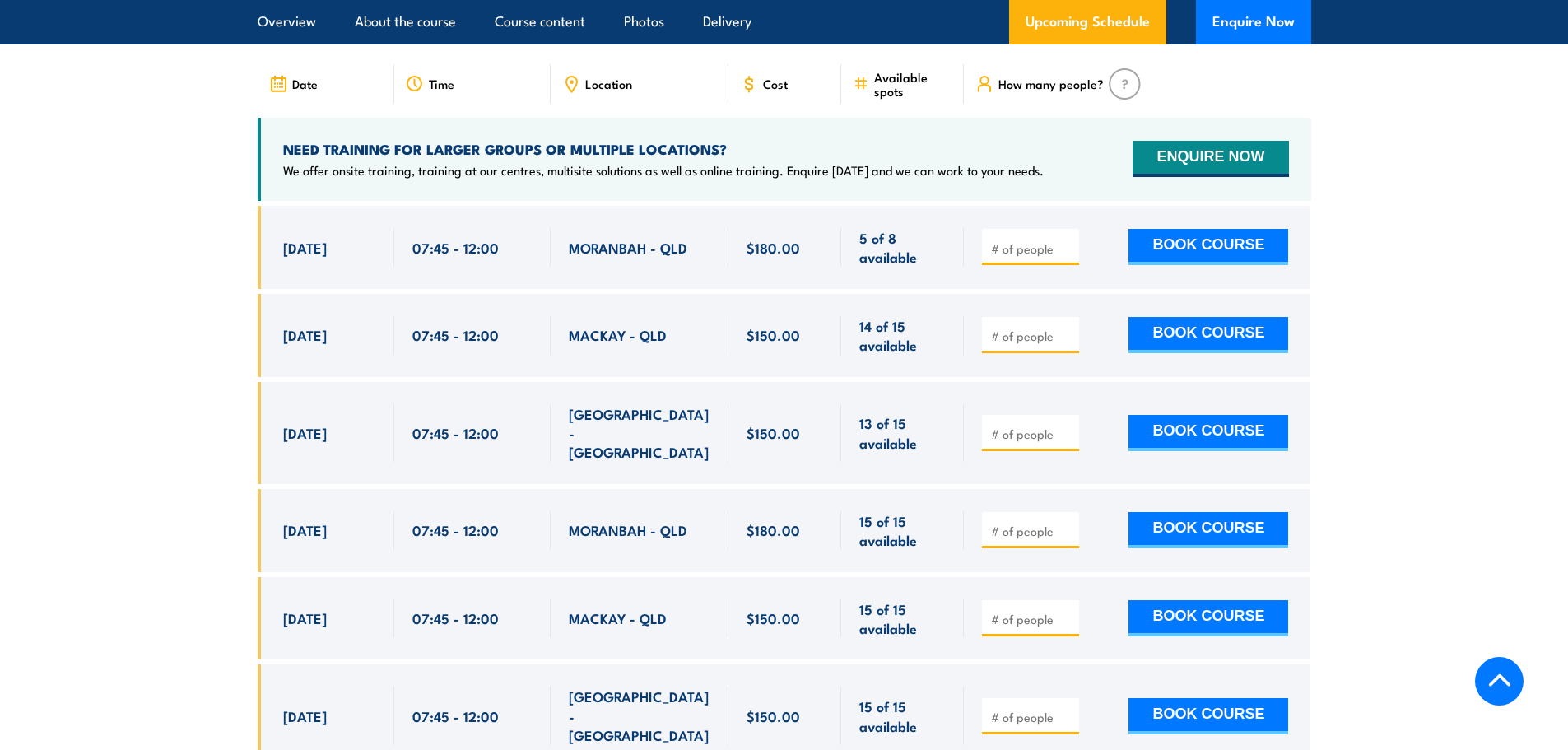
scroll to position [2881, 0]
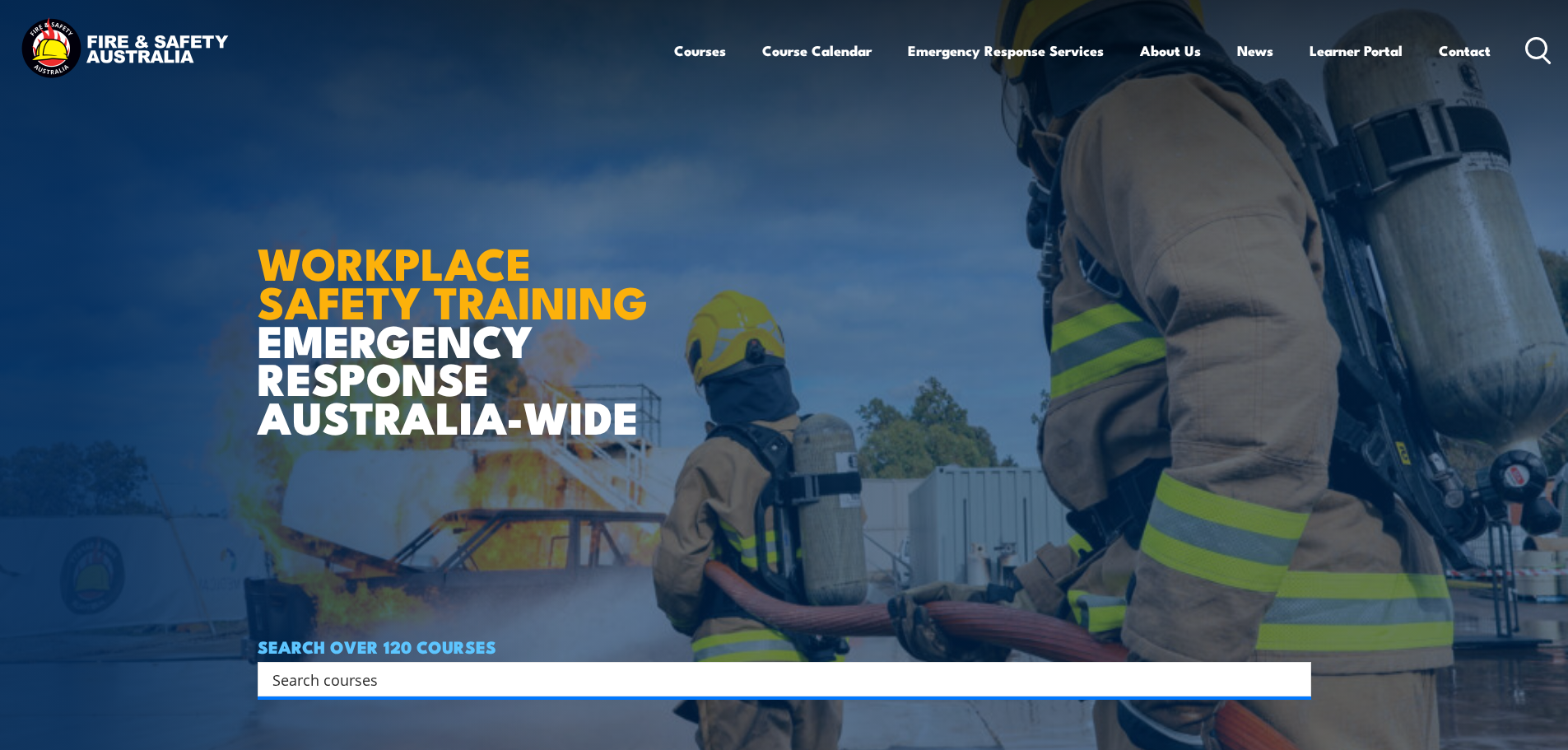
click at [599, 677] on input "Search input" at bounding box center [774, 679] width 1002 height 25
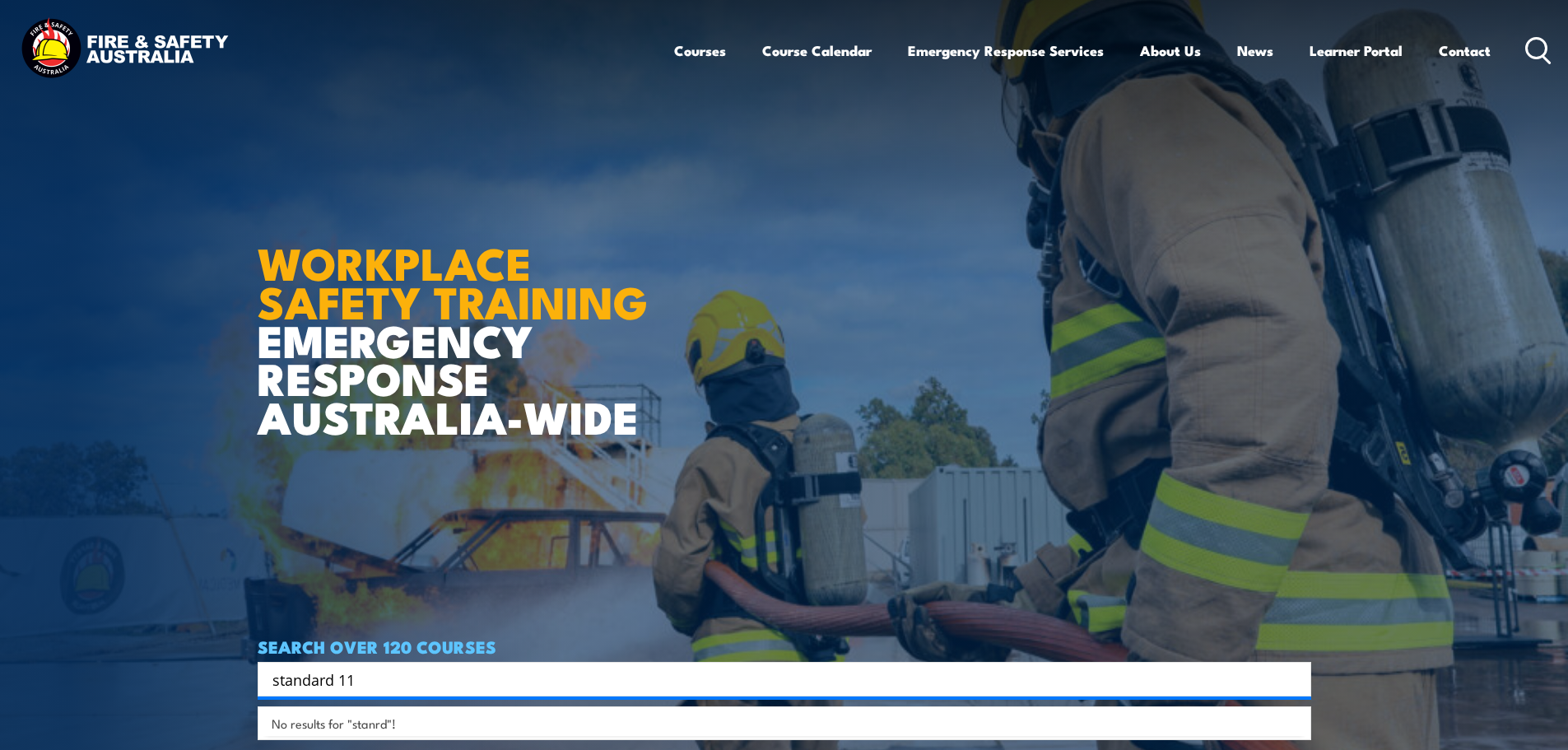
type input "standard 11"
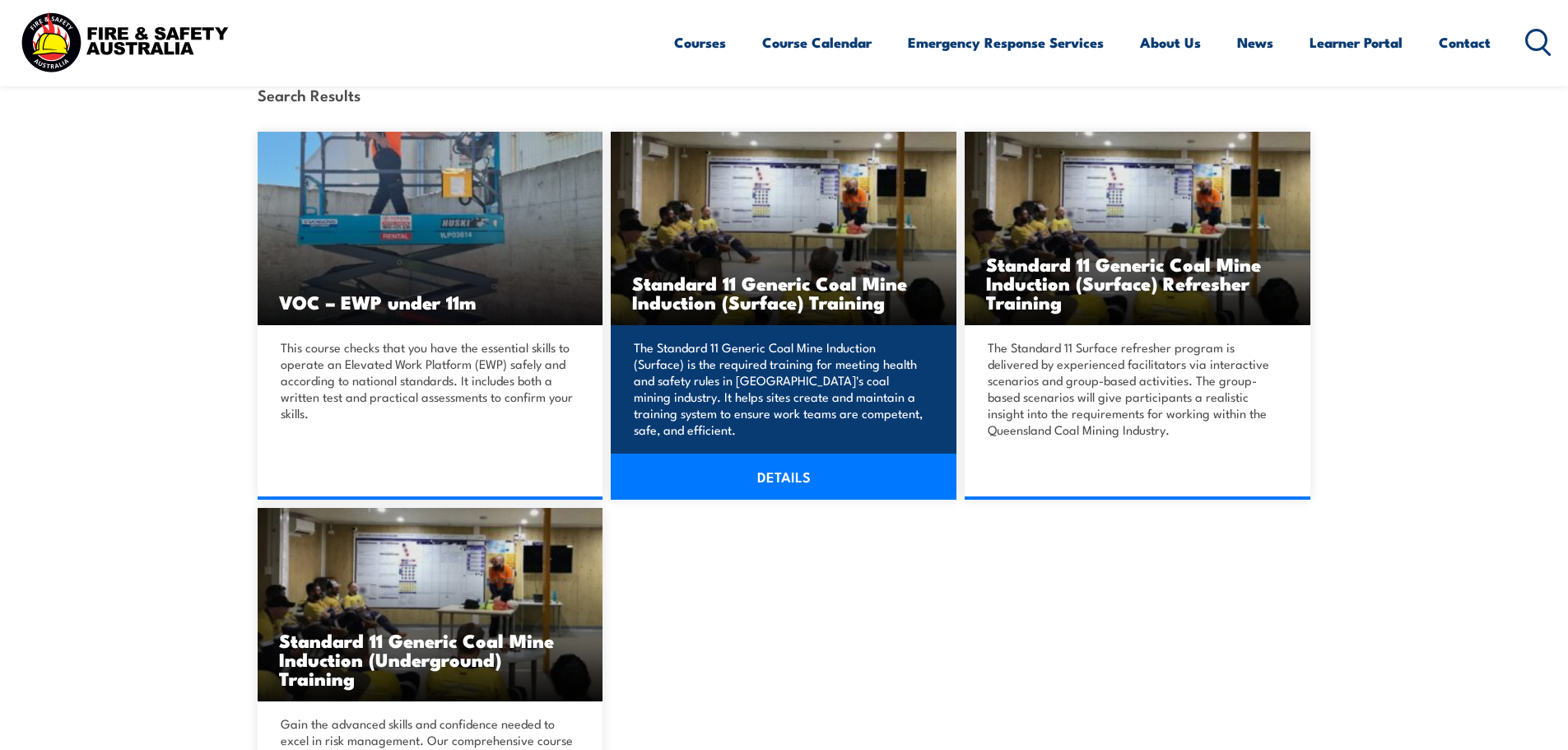
scroll to position [412, 0]
click at [800, 482] on link "DETAILS" at bounding box center [783, 476] width 346 height 46
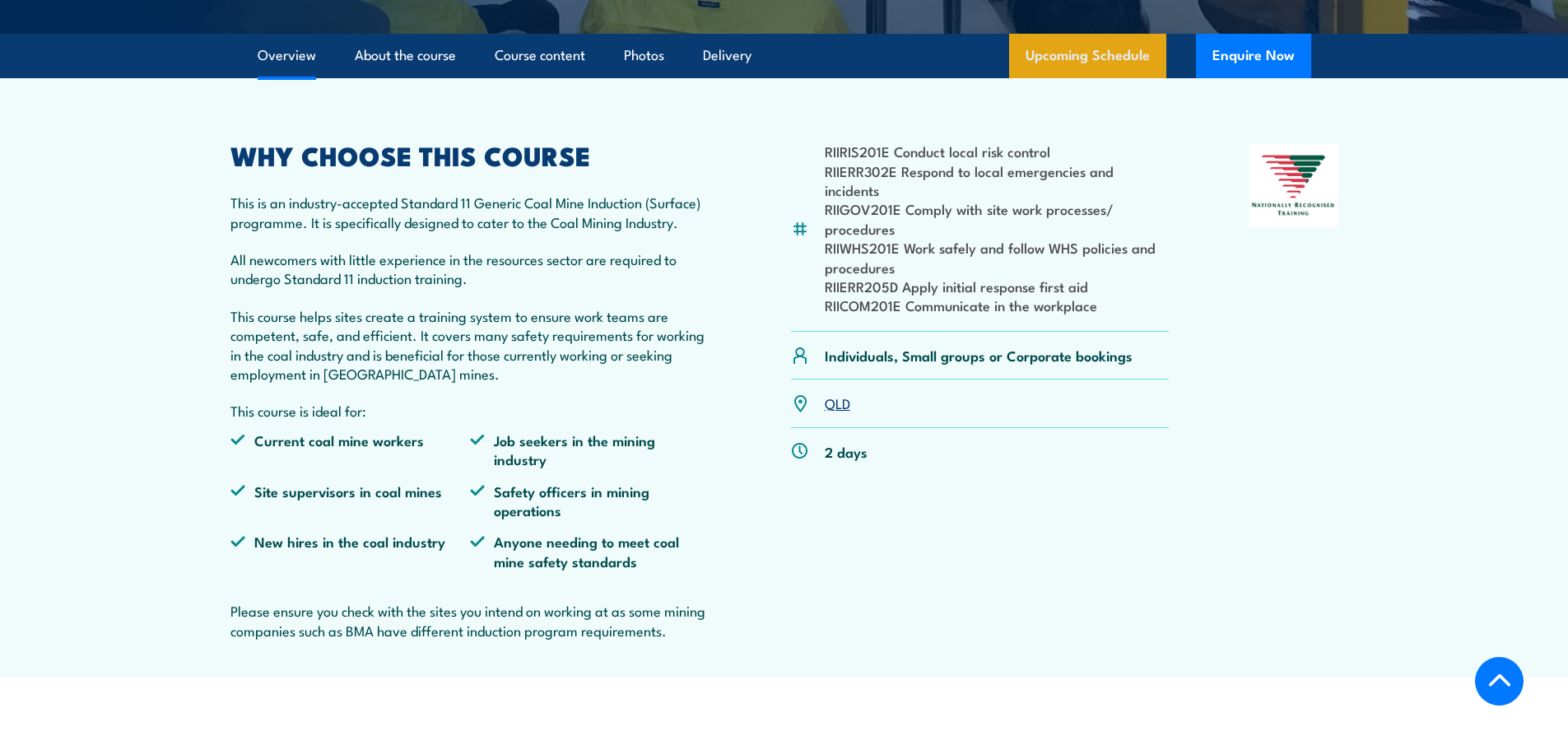
click at [1108, 78] on link "Upcoming Schedule" at bounding box center [1087, 56] width 157 height 45
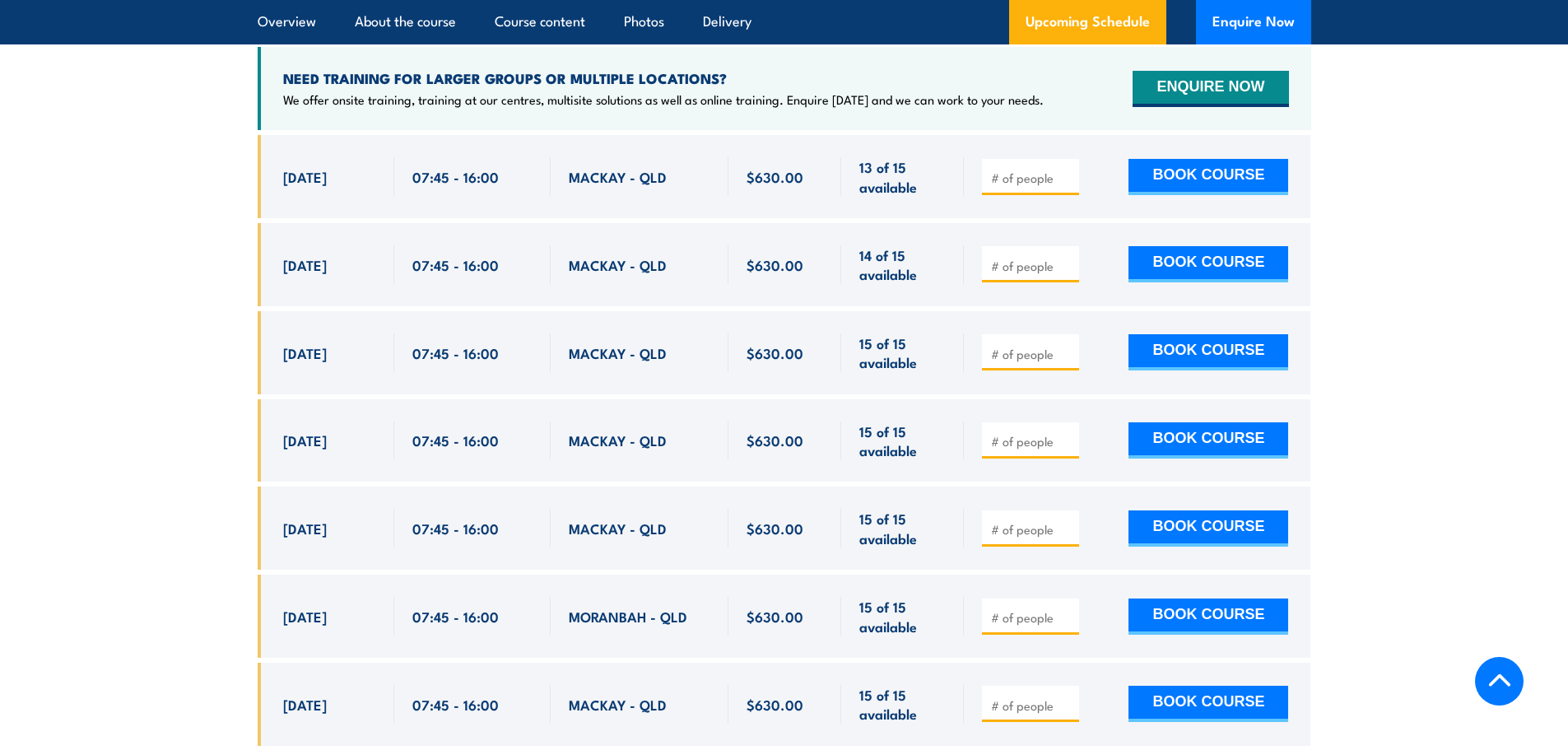
scroll to position [3262, 0]
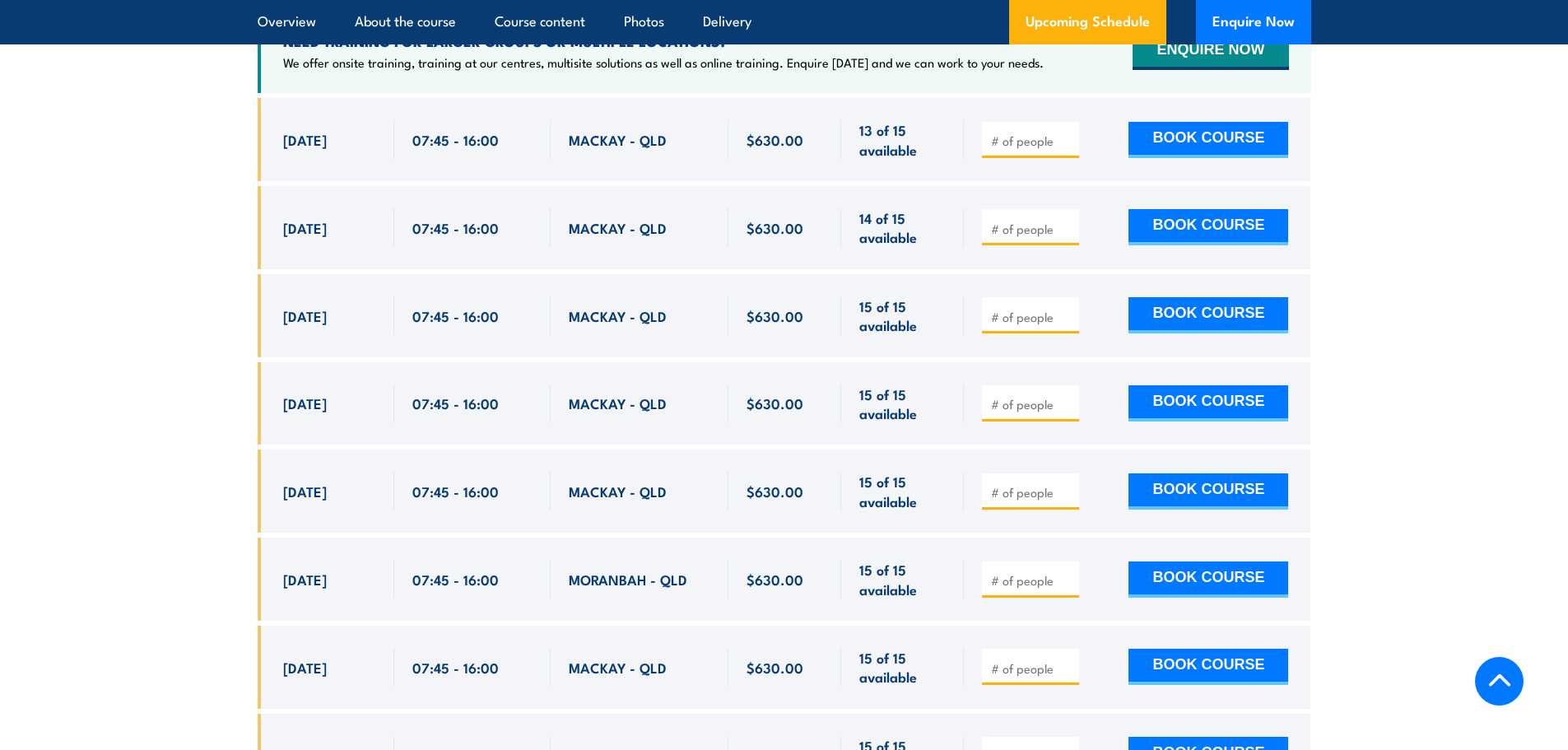
click at [1018, 325] on input "number" at bounding box center [1032, 317] width 83 height 16
type input "1"
click at [1198, 331] on button "BOOK COURSE" at bounding box center [1208, 316] width 160 height 36
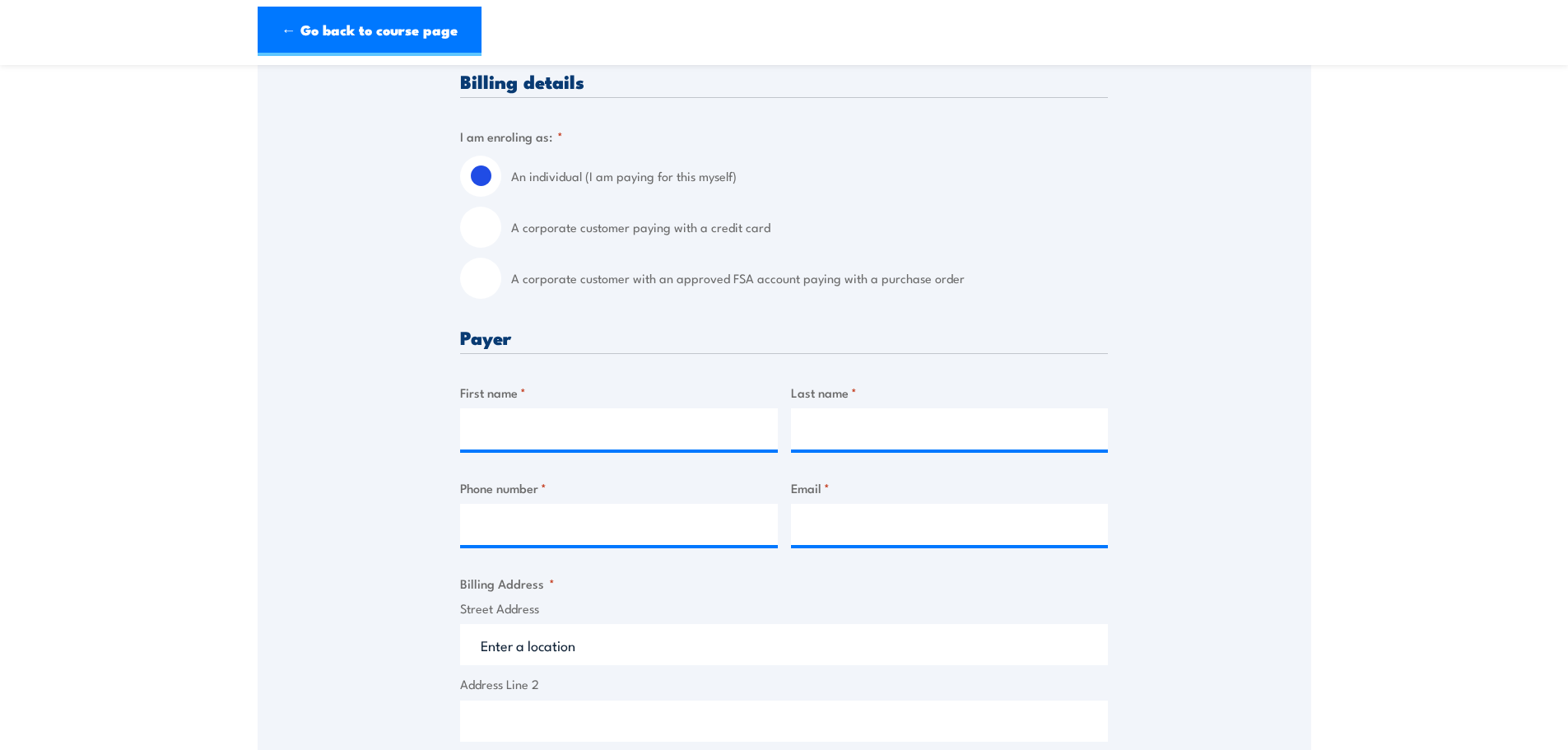
scroll to position [412, 0]
click at [606, 560] on div "Billing details I am enroling as: * An individual (I am paying for this myself)…" at bounding box center [783, 723] width 647 height 1309
click at [650, 295] on label "A corporate customer with an approved FSA account paying with a purchase order" at bounding box center [809, 276] width 597 height 41
click at [501, 295] on input "A corporate customer with an approved FSA account paying with a purchase order" at bounding box center [481, 276] width 41 height 41
radio input "true"
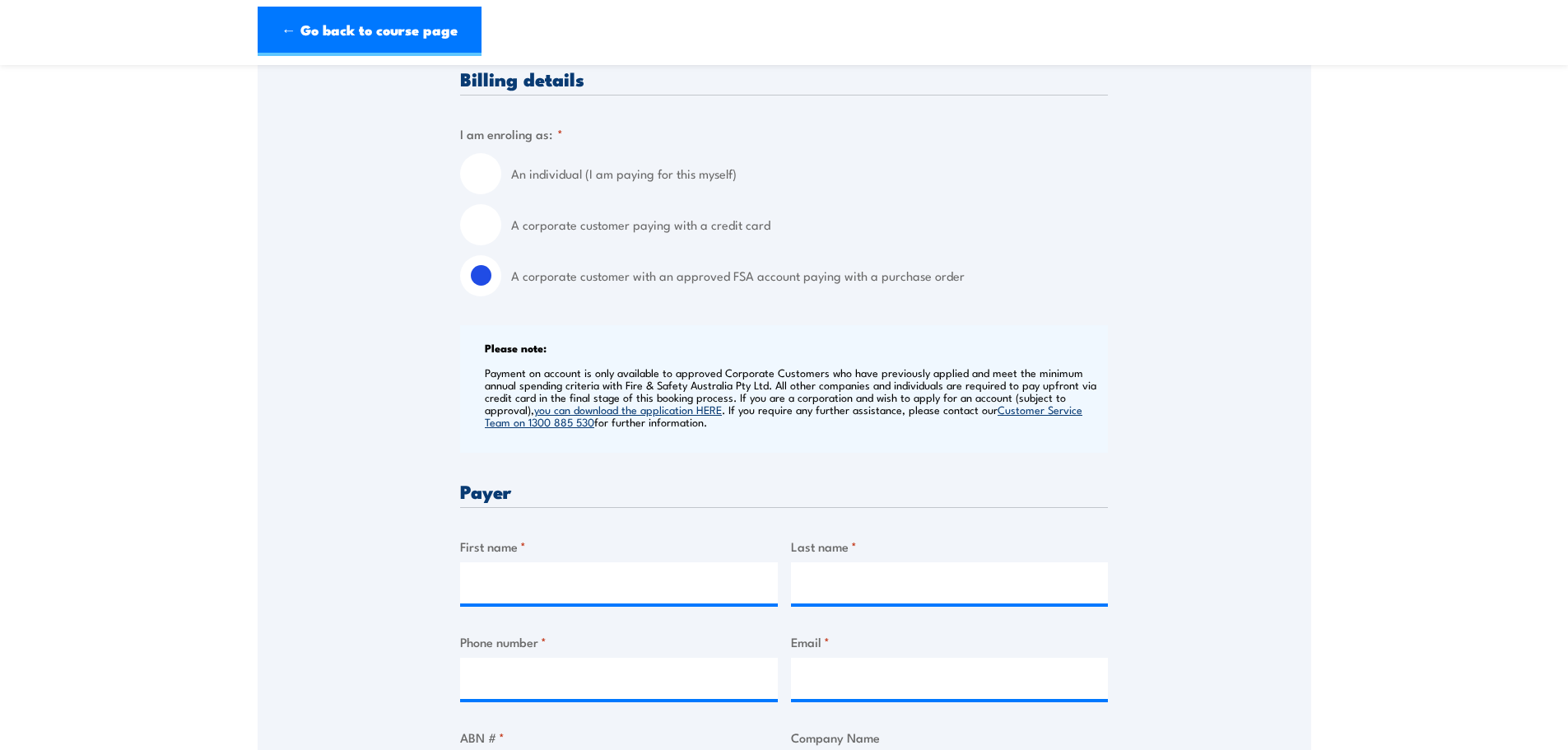
click at [549, 648] on label "Phone number *" at bounding box center [618, 642] width 317 height 19
click at [549, 658] on input "Phone number *" at bounding box center [618, 679] width 317 height 41
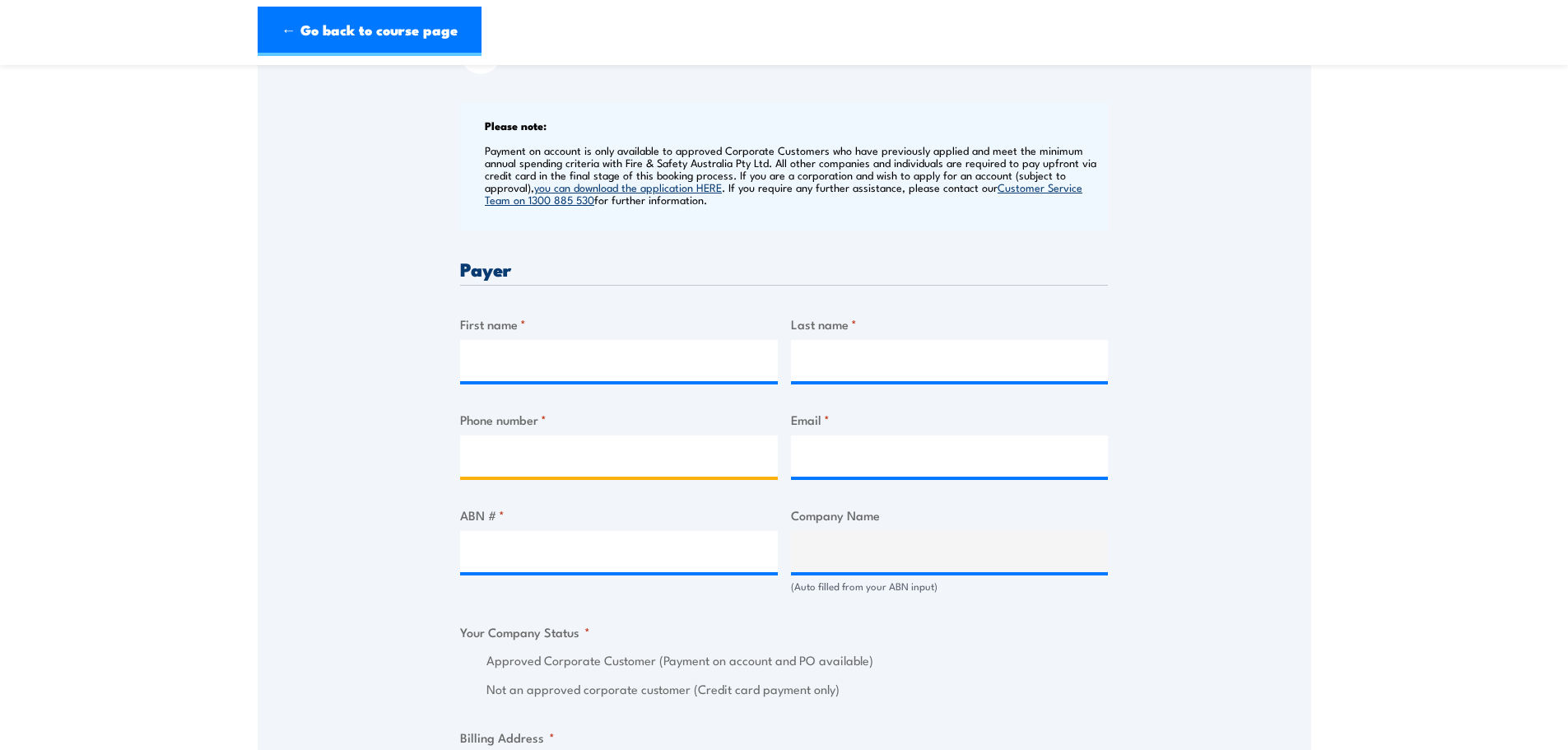
scroll to position [659, 0]
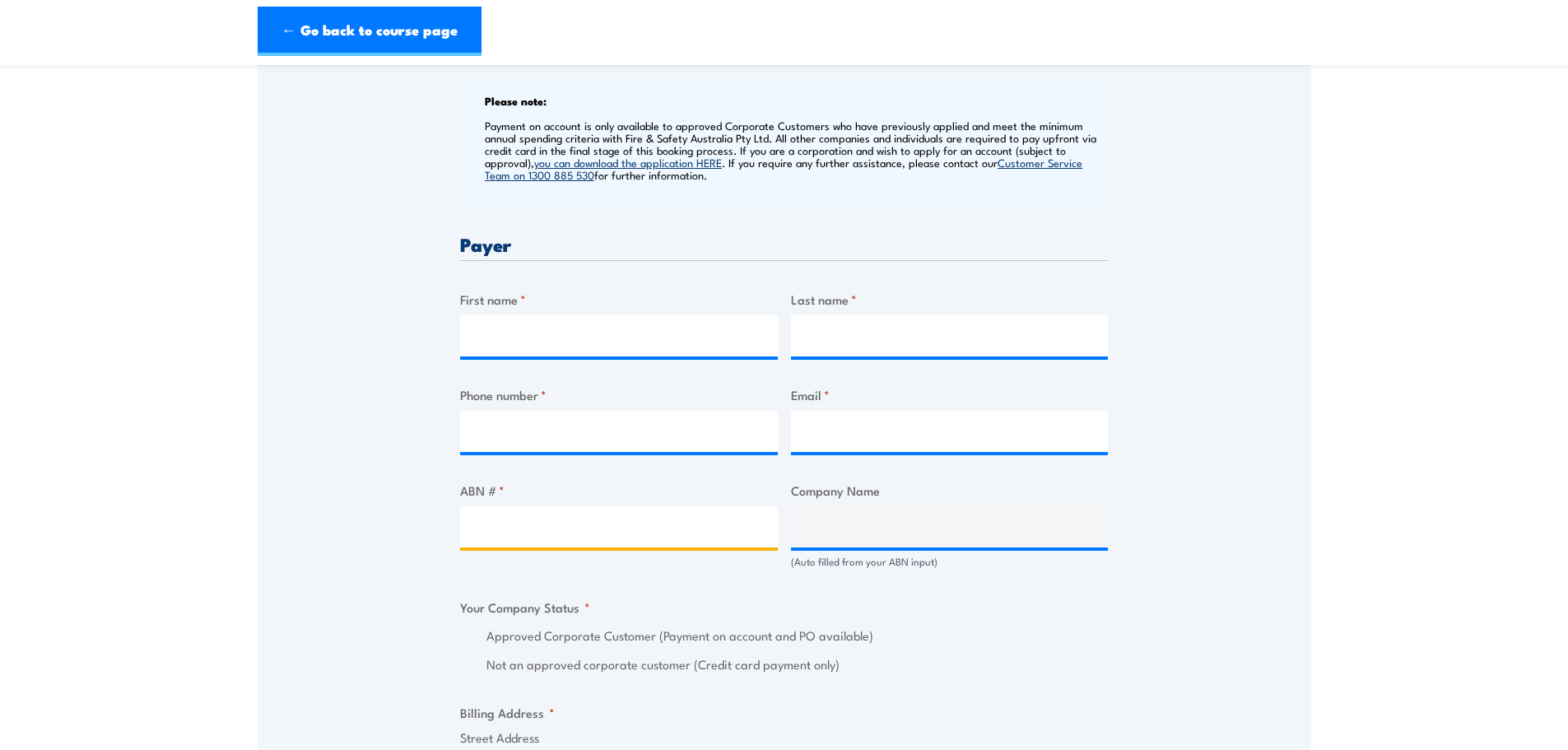
click at [551, 548] on input "ABN # *" at bounding box center [618, 527] width 317 height 41
paste input "92113101607"
type input "92113101607"
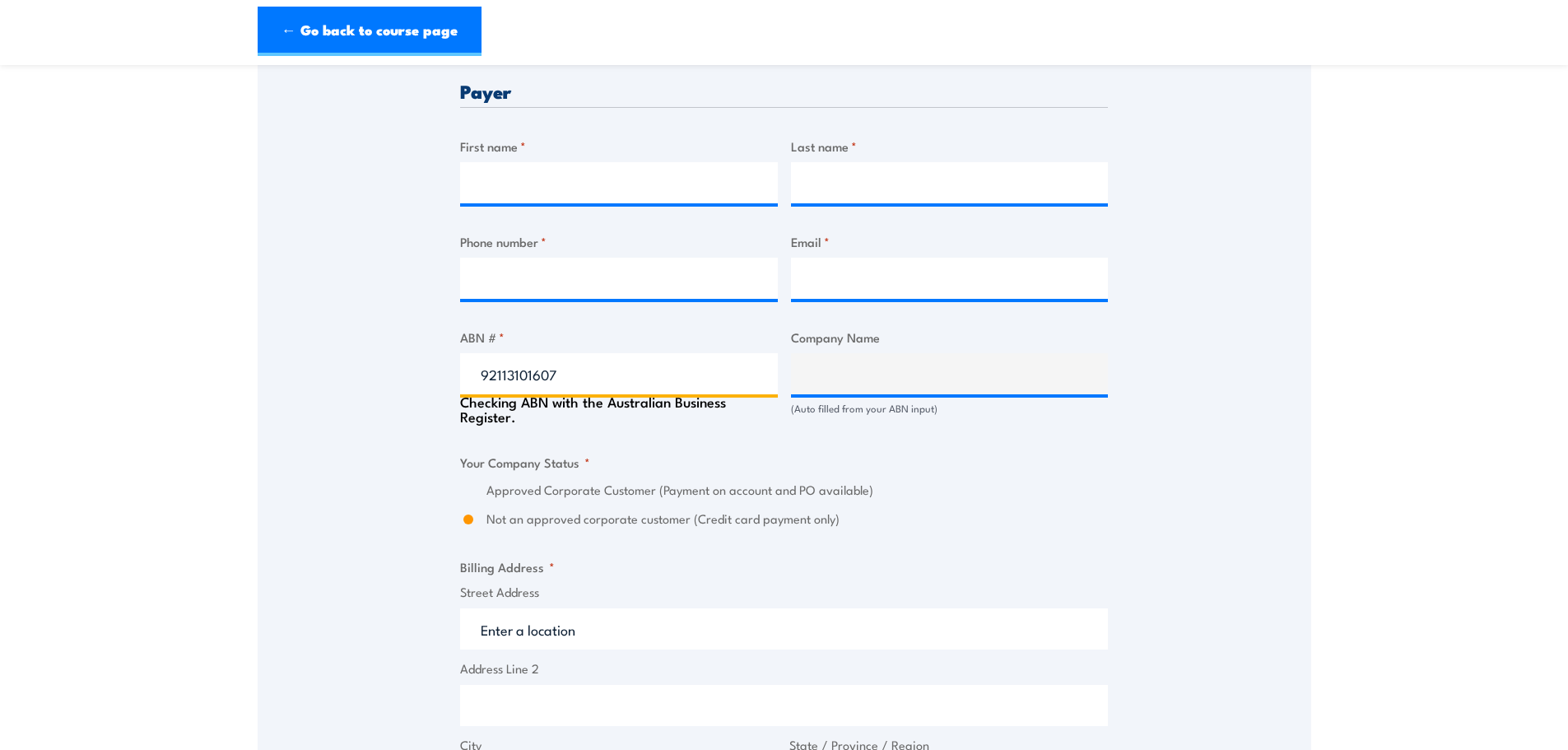
type input "BLOMFIELD ENVIRONMENTAL PTY LTD"
radio input "true"
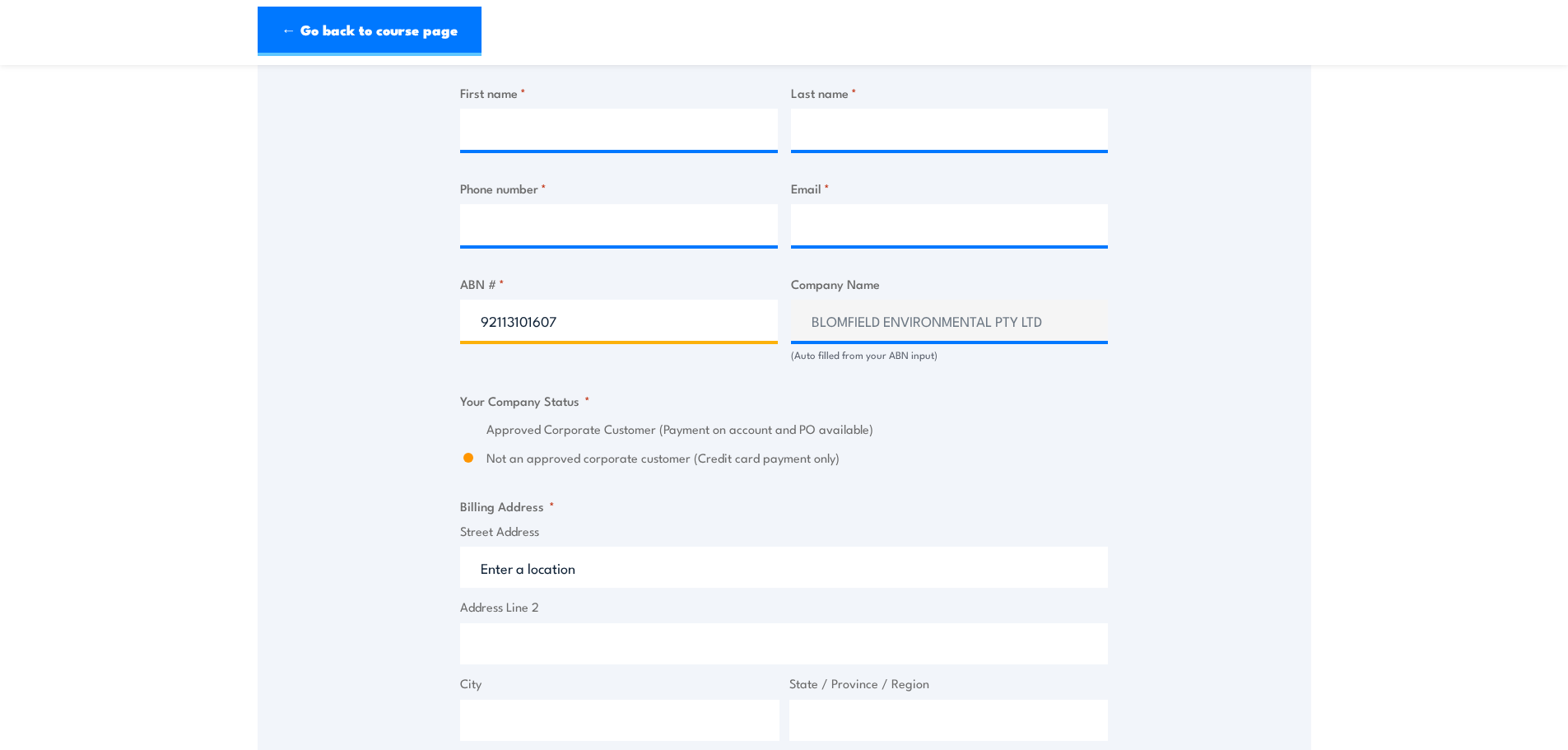
scroll to position [906, 0]
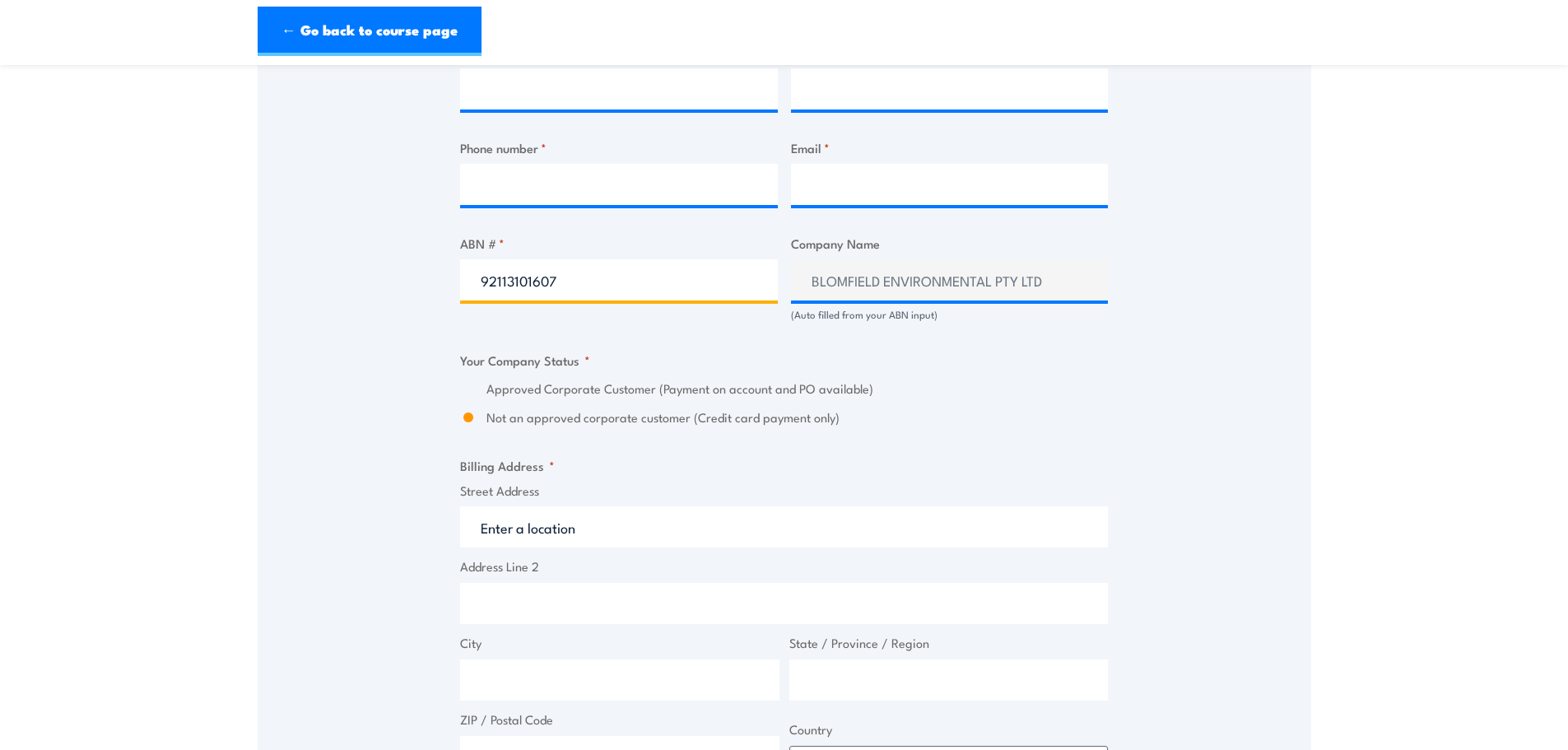
click at [506, 298] on input "92113101607" at bounding box center [618, 280] width 317 height 41
type input "92113101607"
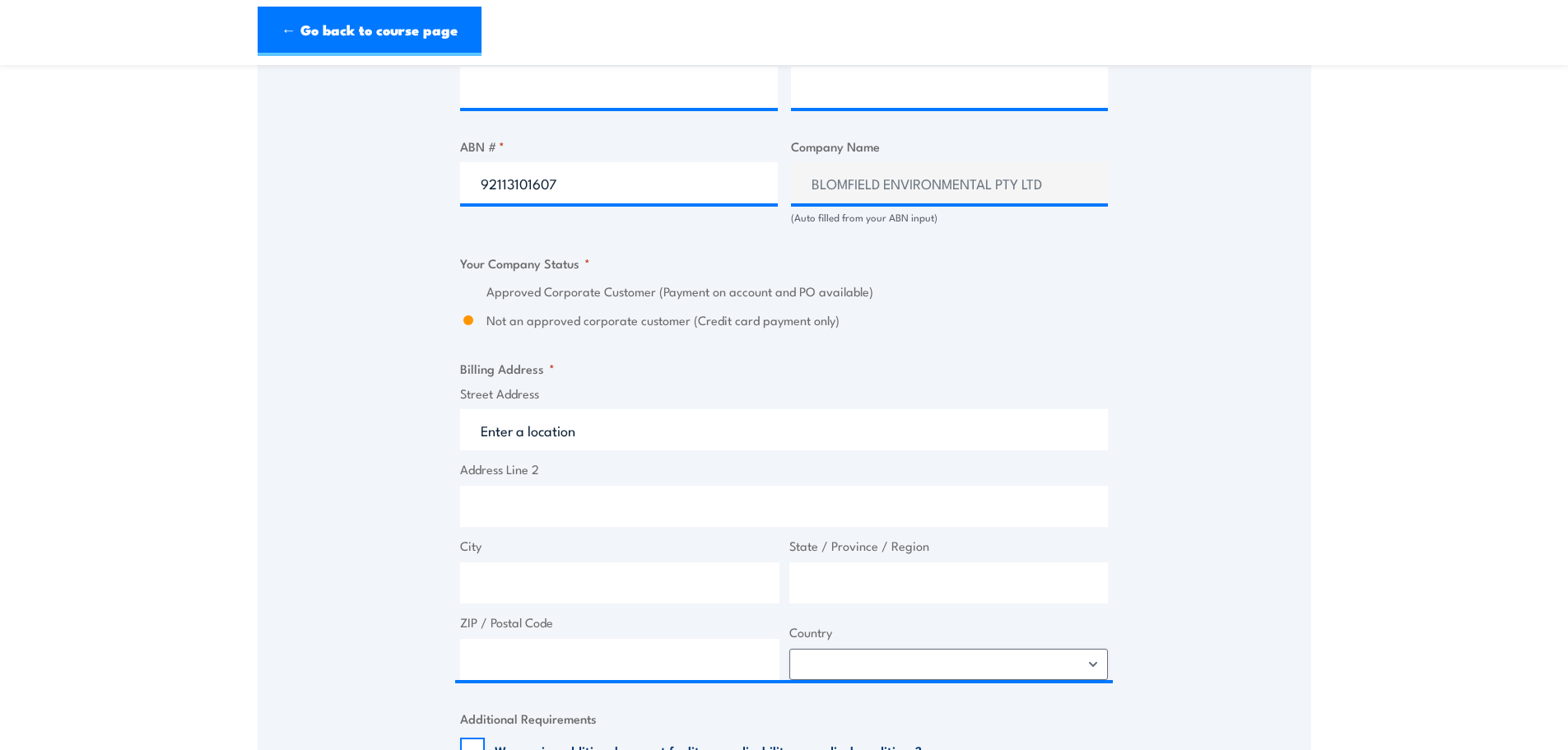
scroll to position [988, 0]
